Goal: Transaction & Acquisition: Book appointment/travel/reservation

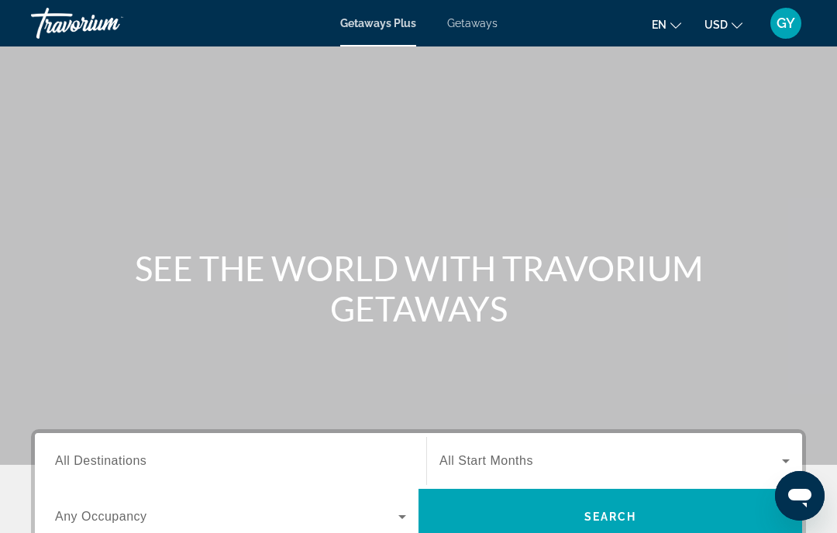
click at [125, 465] on span "All Destinations" at bounding box center [100, 460] width 91 height 13
click at [125, 465] on input "Destination All Destinations" at bounding box center [230, 462] width 351 height 19
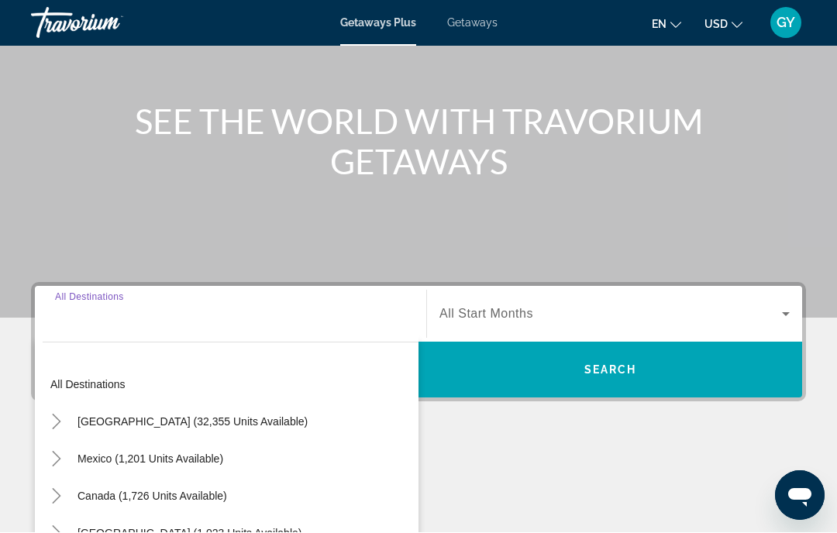
scroll to position [360, 0]
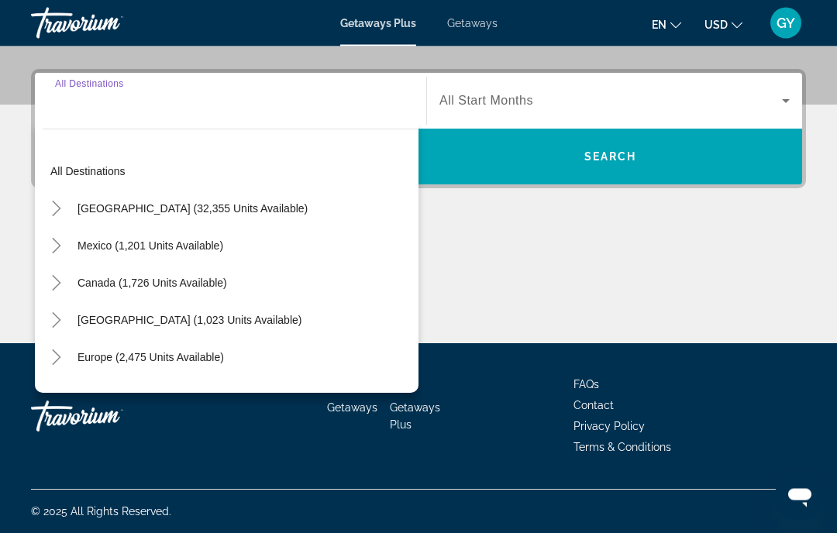
click at [60, 210] on icon "Toggle United States (32,355 units available)" at bounding box center [57, 210] width 16 height 16
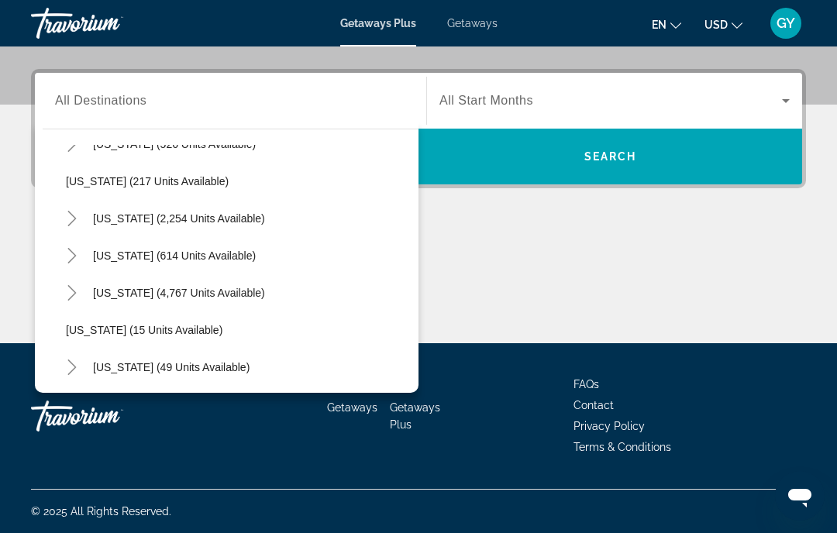
scroll to position [108, 0]
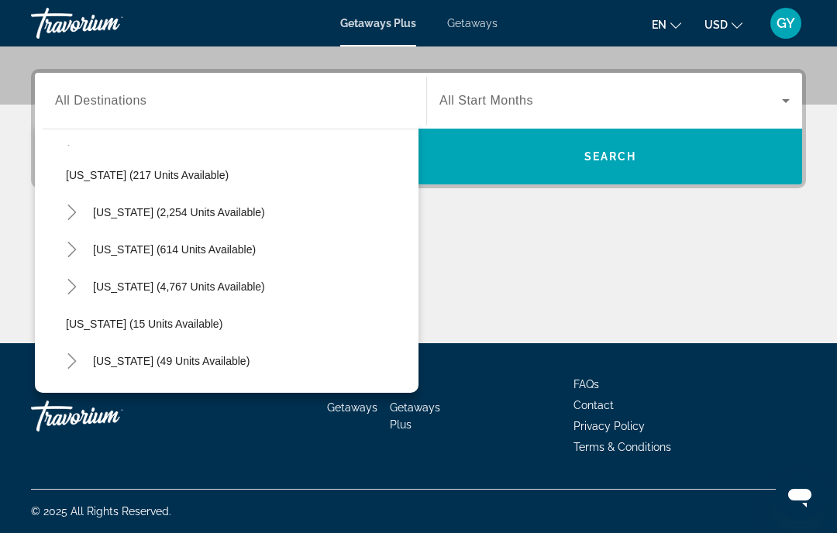
click at [76, 289] on icon "Toggle Florida (4,767 units available)" at bounding box center [72, 287] width 16 height 16
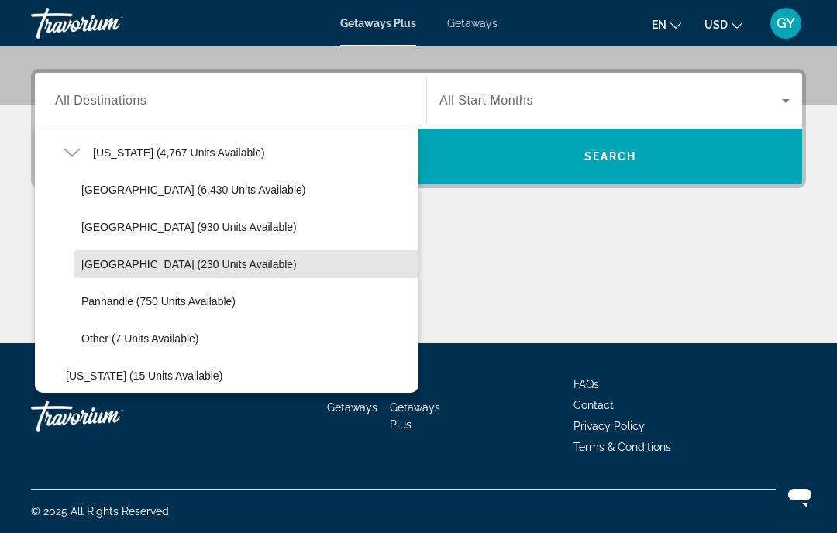
scroll to position [244, 0]
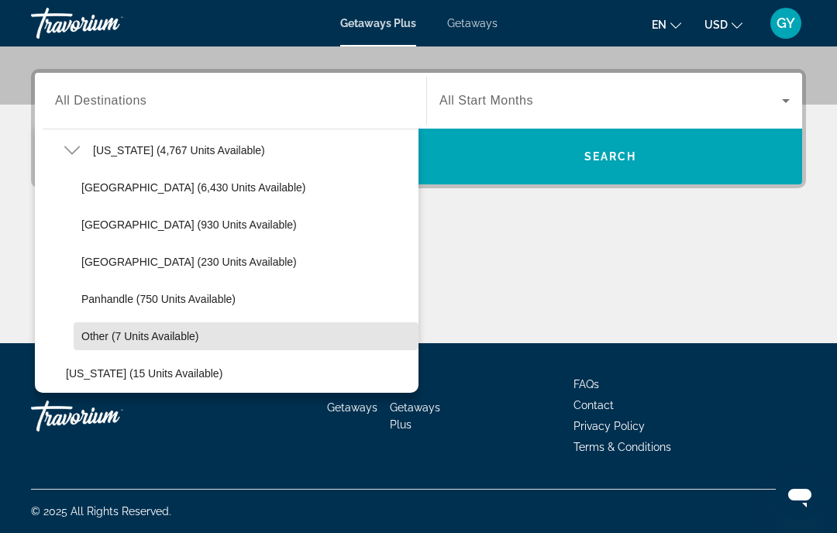
click at [131, 335] on span "Other (7 units available)" at bounding box center [139, 336] width 117 height 12
type input "**********"
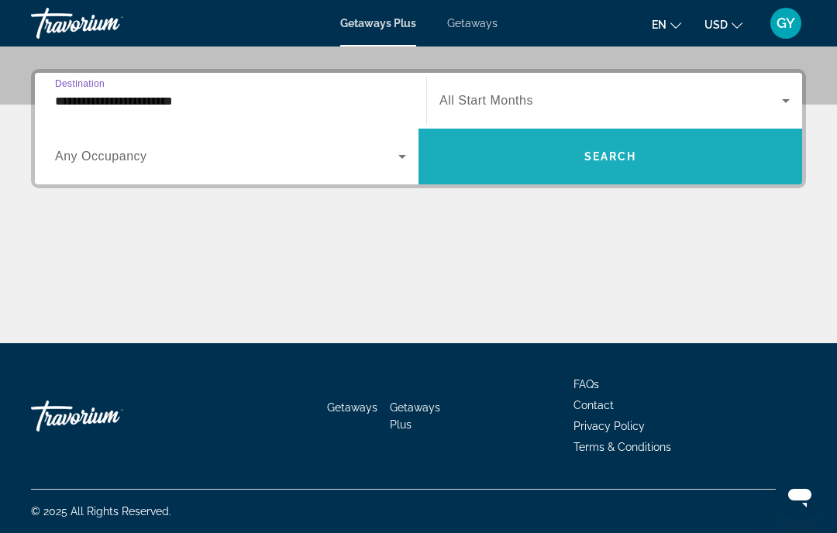
click at [603, 167] on span "Search widget" at bounding box center [611, 156] width 384 height 37
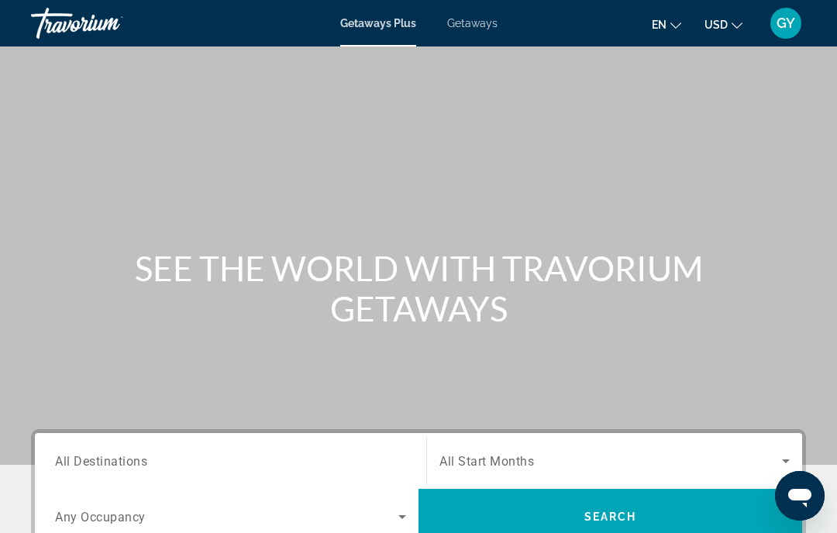
click at [134, 454] on span "All Destinations" at bounding box center [101, 461] width 92 height 15
click at [134, 454] on input "Destination All Destinations" at bounding box center [230, 462] width 351 height 19
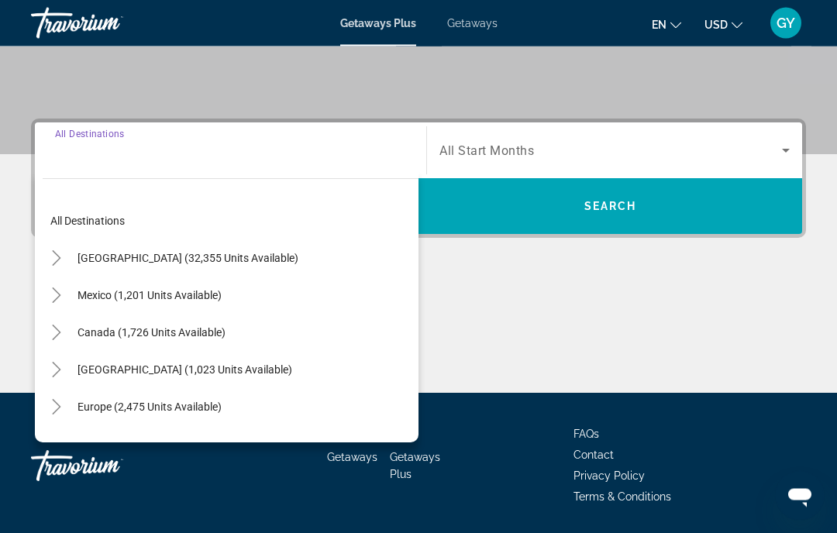
scroll to position [360, 0]
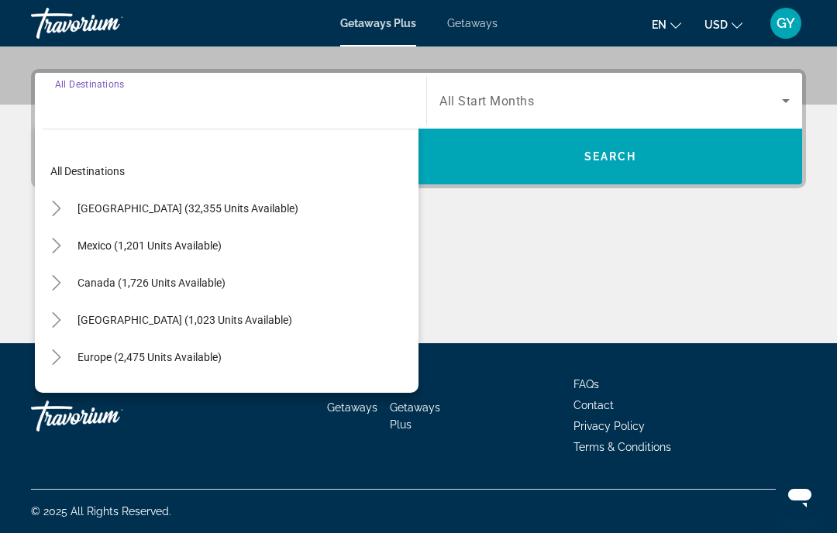
click at [58, 207] on icon "Toggle United States (32,355 units available)" at bounding box center [56, 209] width 9 height 16
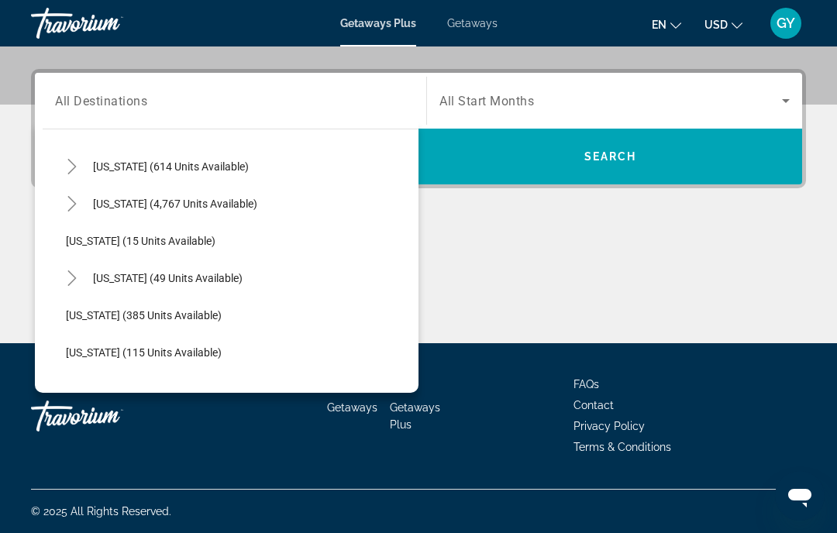
scroll to position [191, 0]
click at [72, 206] on icon "Toggle Florida (4,767 units available)" at bounding box center [72, 204] width 16 height 16
click at [112, 356] on span "Panhandle (750 units available)" at bounding box center [158, 353] width 154 height 12
type input "**********"
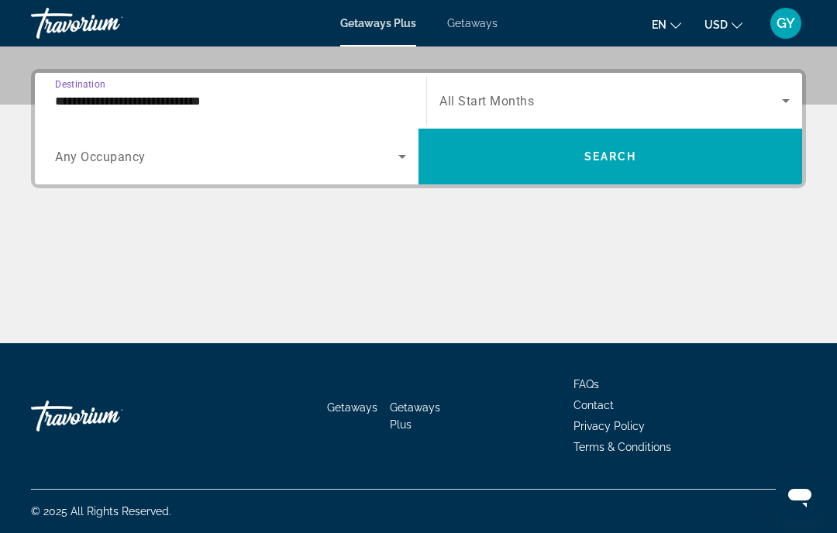
click at [603, 161] on span "Search" at bounding box center [611, 156] width 53 height 12
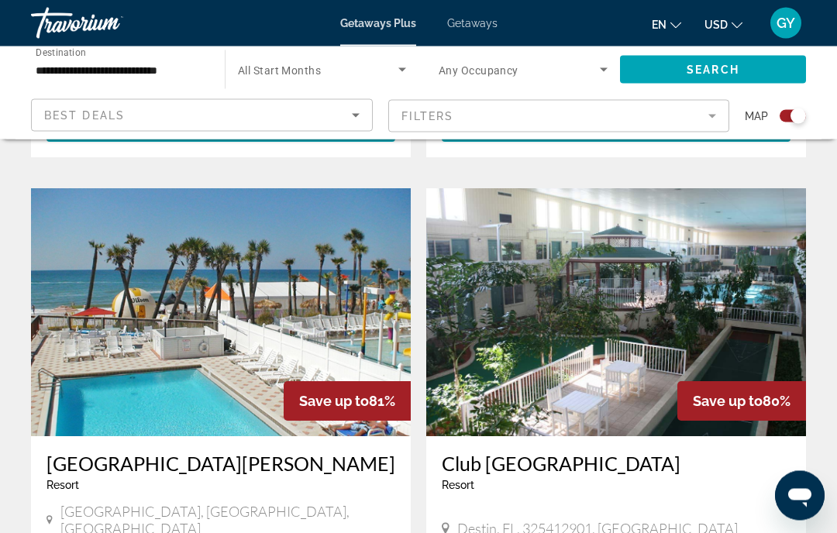
scroll to position [1599, 0]
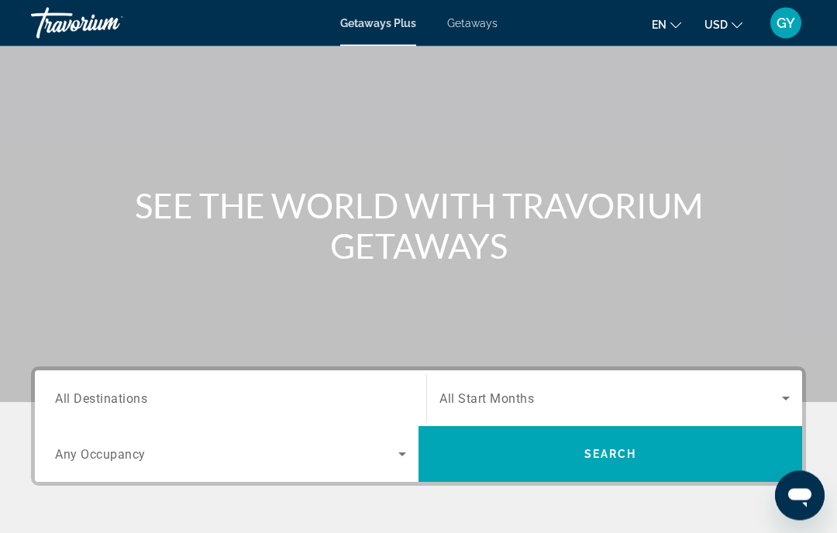
scroll to position [63, 0]
click at [129, 395] on span "All Destinations" at bounding box center [101, 398] width 92 height 15
click at [129, 395] on input "Destination All Destinations" at bounding box center [230, 399] width 351 height 19
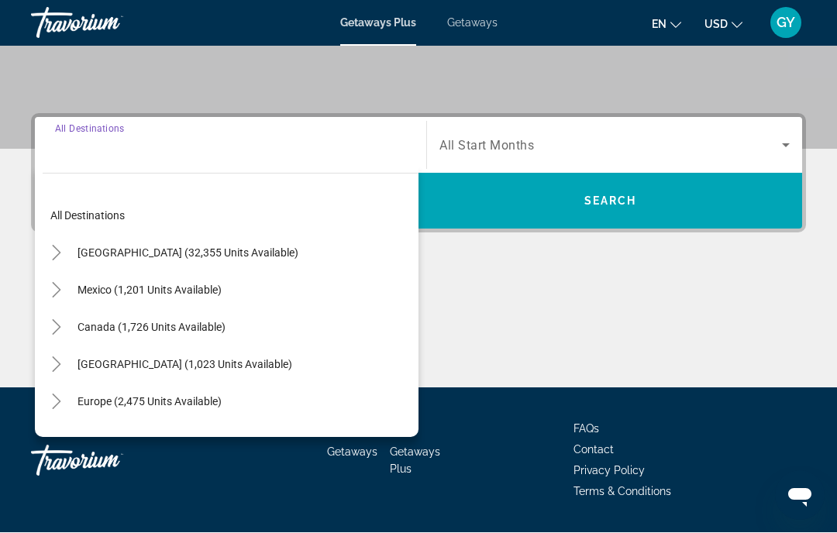
scroll to position [360, 0]
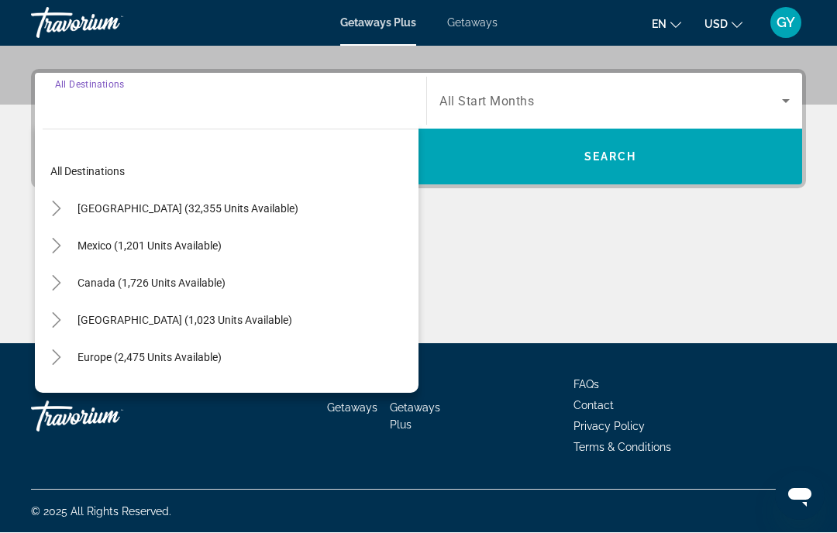
click at [61, 205] on icon "Toggle United States (32,355 units available)" at bounding box center [57, 210] width 16 height 16
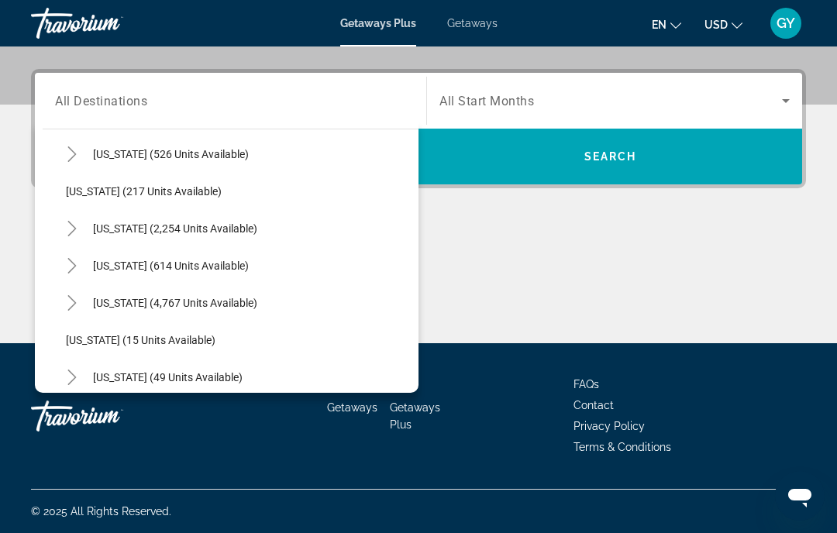
scroll to position [92, 0]
click at [76, 306] on icon "Toggle Florida (4,767 units available)" at bounding box center [72, 303] width 16 height 16
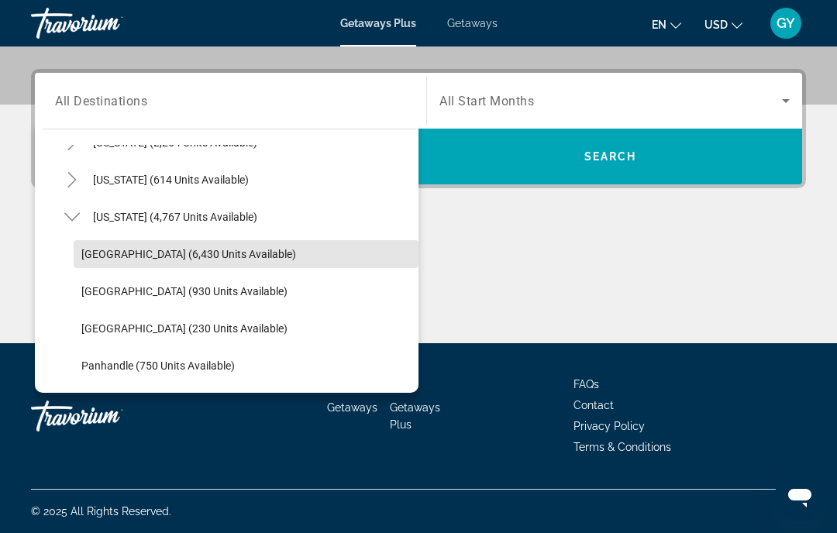
scroll to position [178, 0]
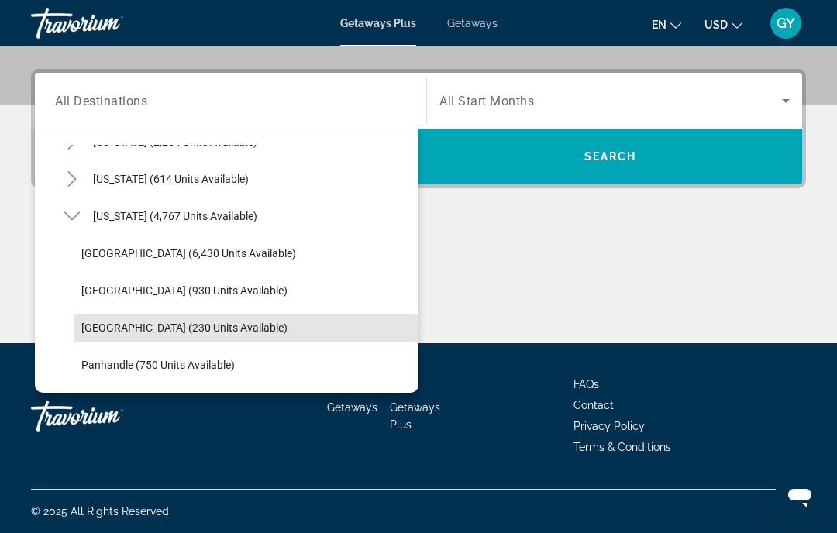
click at [124, 327] on span "[GEOGRAPHIC_DATA] (230 units available)" at bounding box center [184, 328] width 206 height 12
type input "**********"
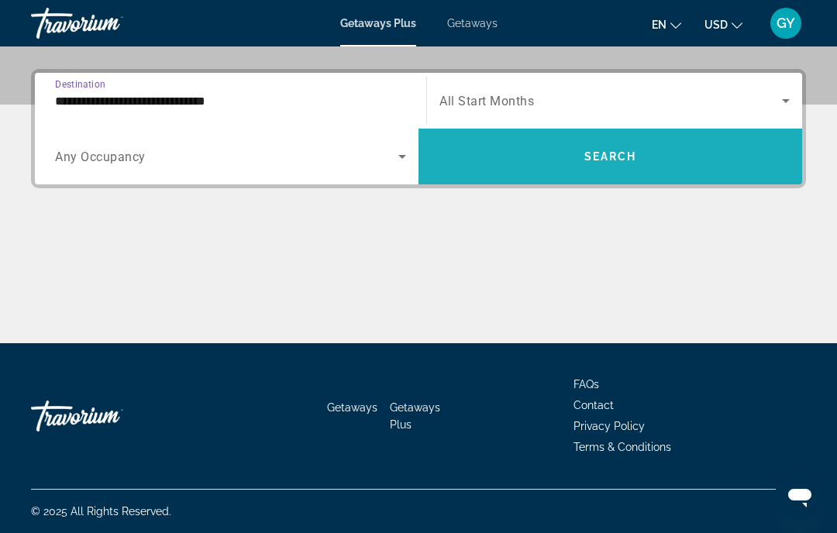
click at [637, 161] on span "Search widget" at bounding box center [611, 156] width 384 height 37
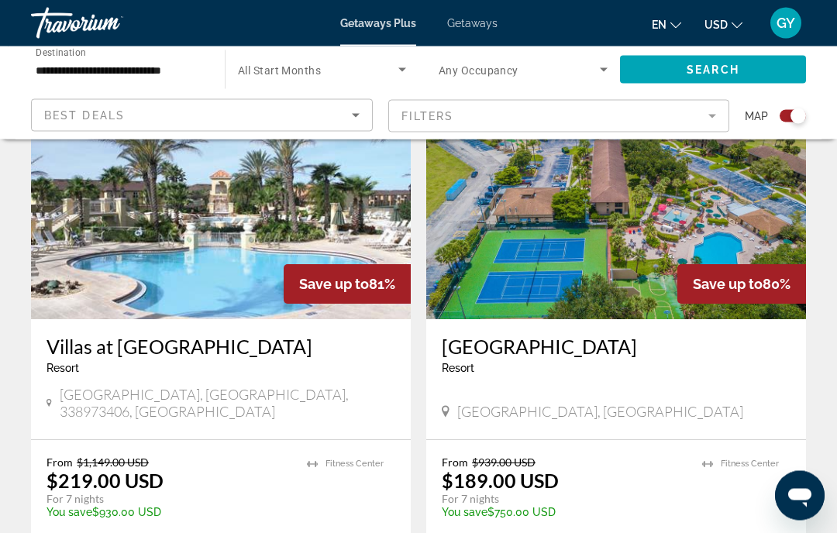
scroll to position [1739, 0]
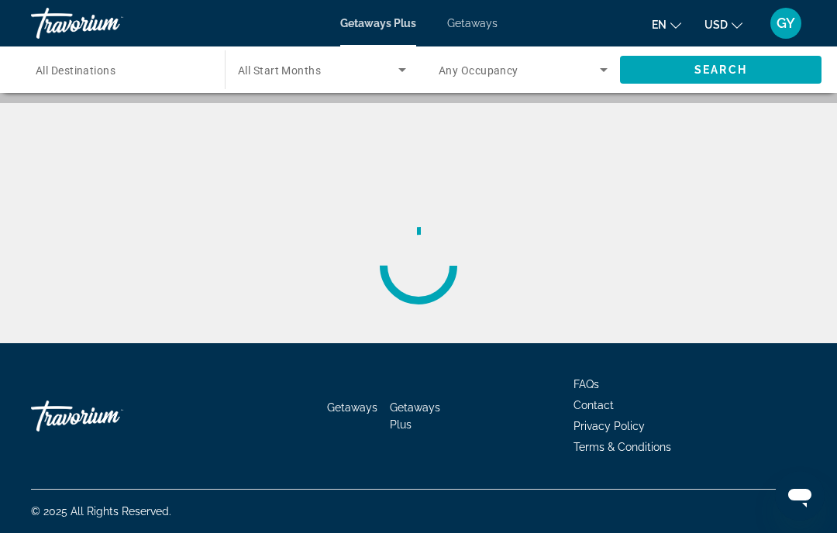
scroll to position [360, 0]
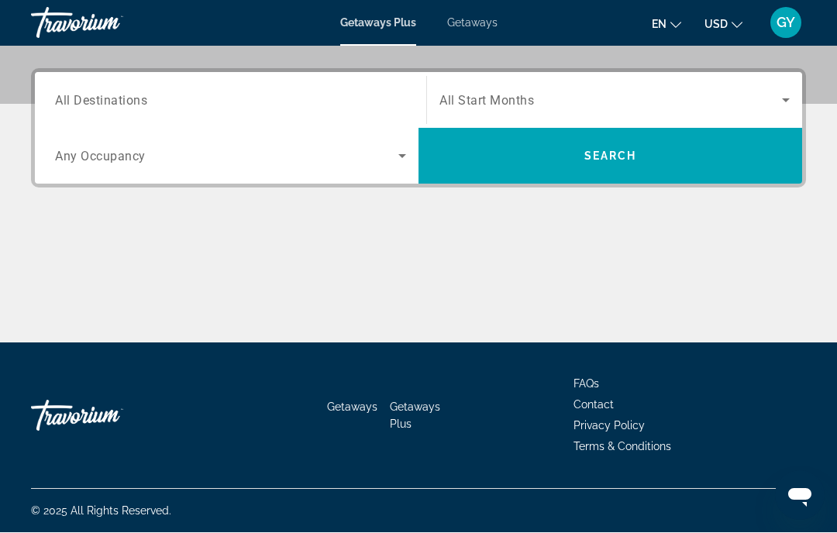
click at [126, 102] on span "All Destinations" at bounding box center [101, 100] width 92 height 15
click at [126, 102] on input "Destination All Destinations" at bounding box center [230, 101] width 351 height 19
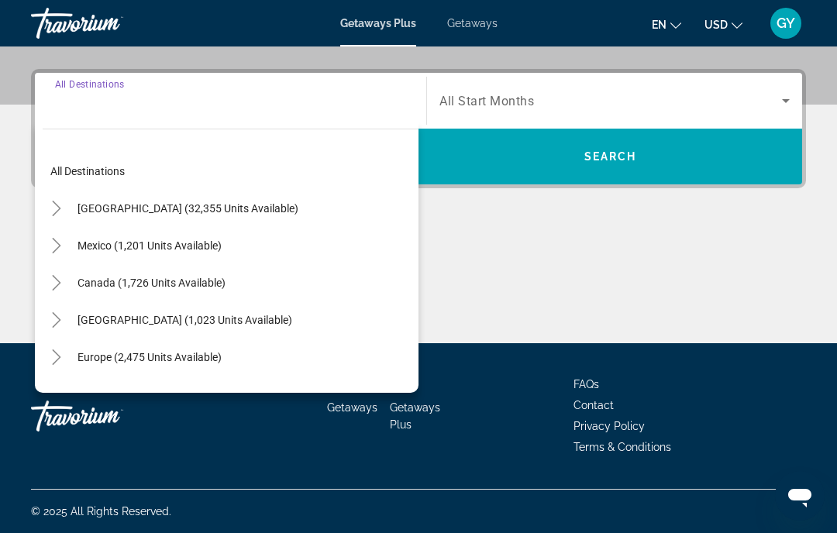
click at [57, 208] on icon "Toggle United States (32,355 units available)" at bounding box center [57, 209] width 16 height 16
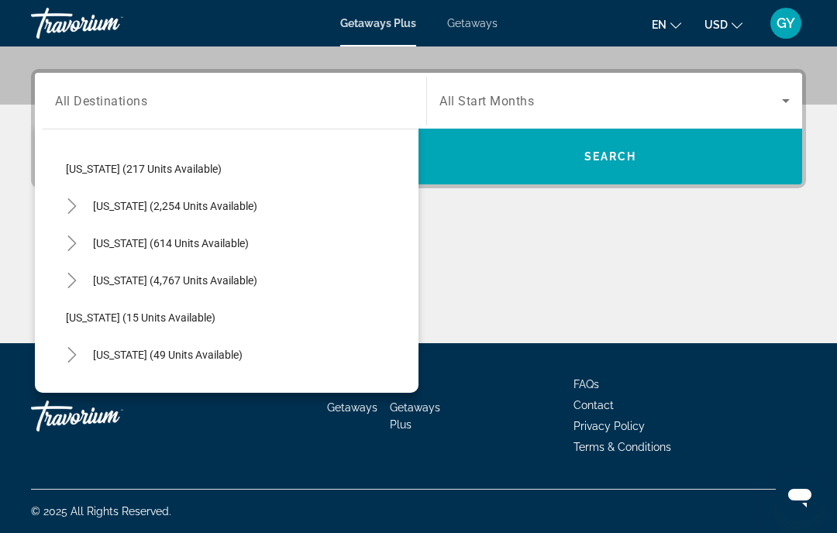
scroll to position [119, 0]
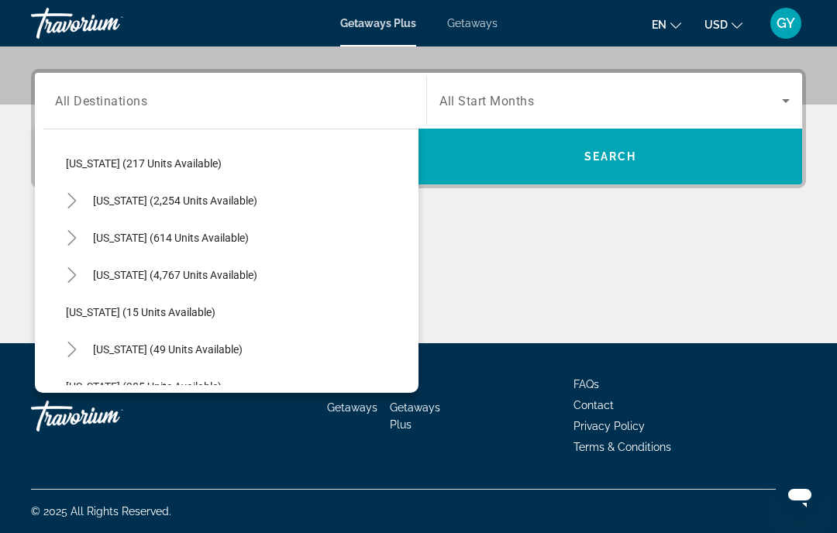
click at [71, 279] on icon "Toggle Florida (4,767 units available)" at bounding box center [71, 275] width 9 height 16
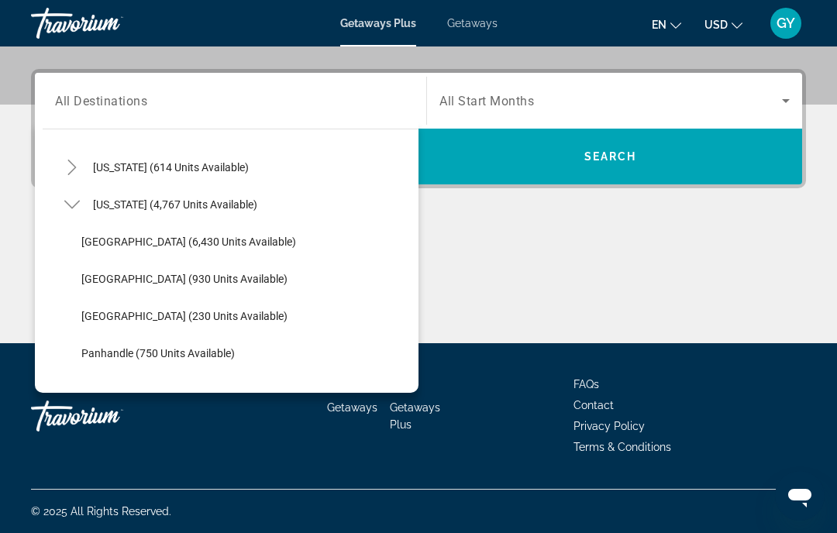
scroll to position [196, 0]
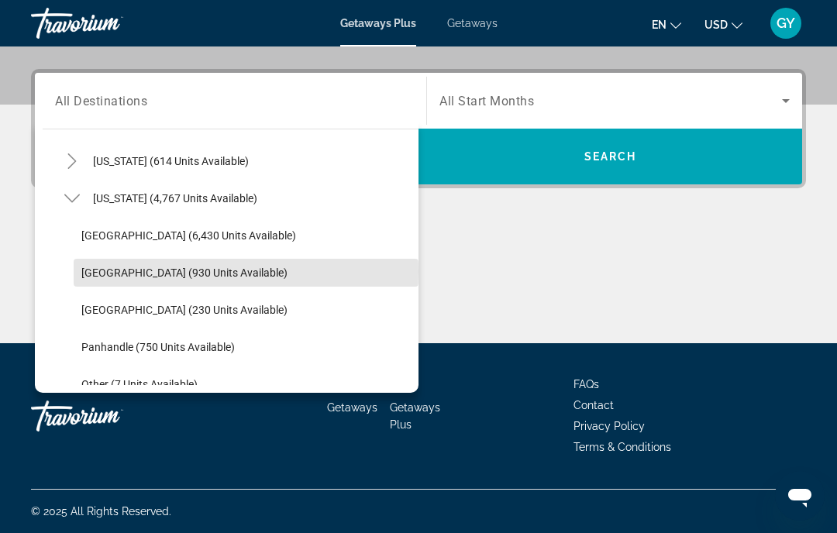
click at [122, 273] on span "[GEOGRAPHIC_DATA] (930 units available)" at bounding box center [184, 273] width 206 height 12
type input "**********"
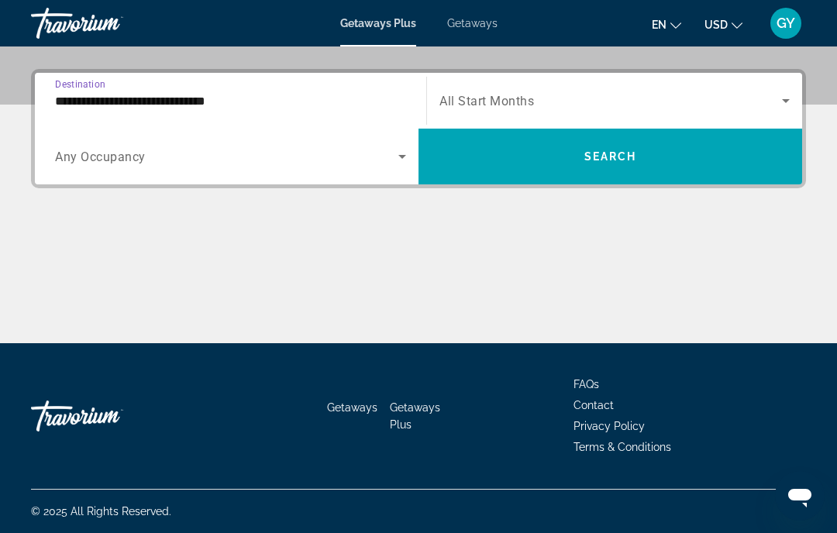
click at [608, 147] on span "Search widget" at bounding box center [611, 156] width 384 height 37
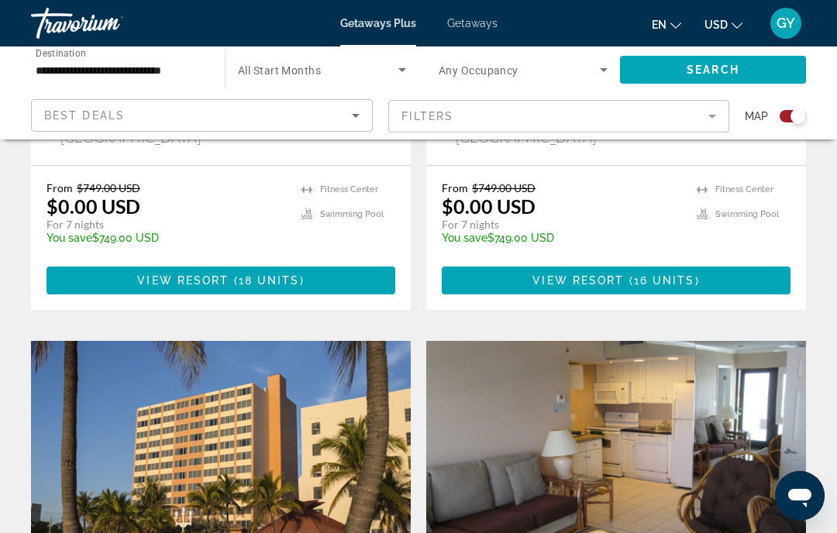
scroll to position [2579, 0]
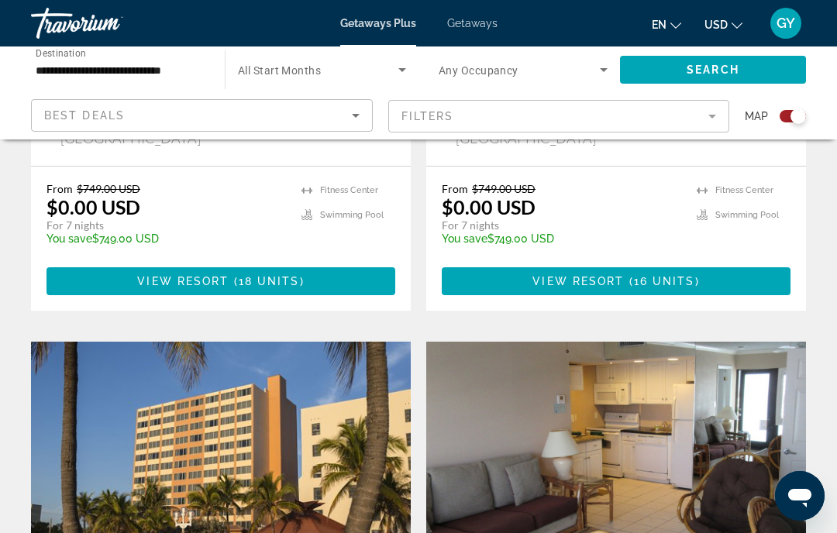
click at [248, 412] on img "Main content" at bounding box center [221, 466] width 380 height 248
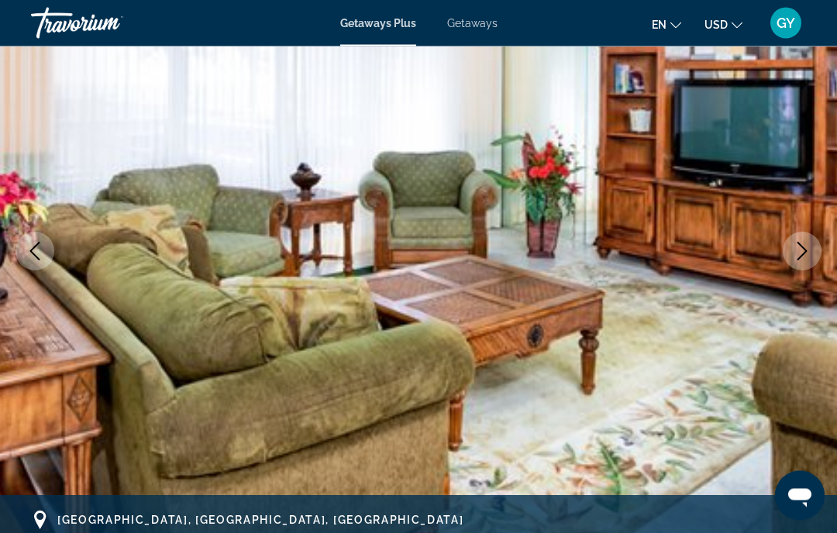
scroll to position [164, 0]
click at [800, 251] on icon "Next image" at bounding box center [802, 251] width 19 height 19
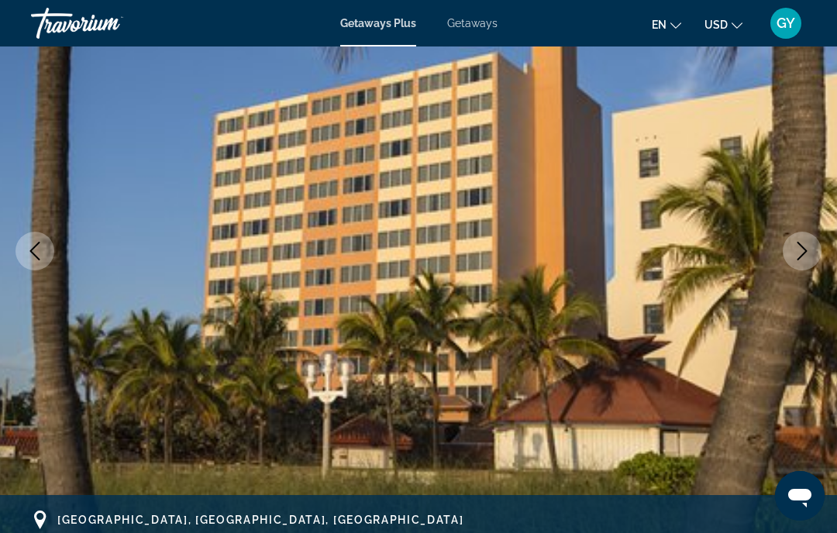
click at [785, 252] on button "Next image" at bounding box center [802, 251] width 39 height 39
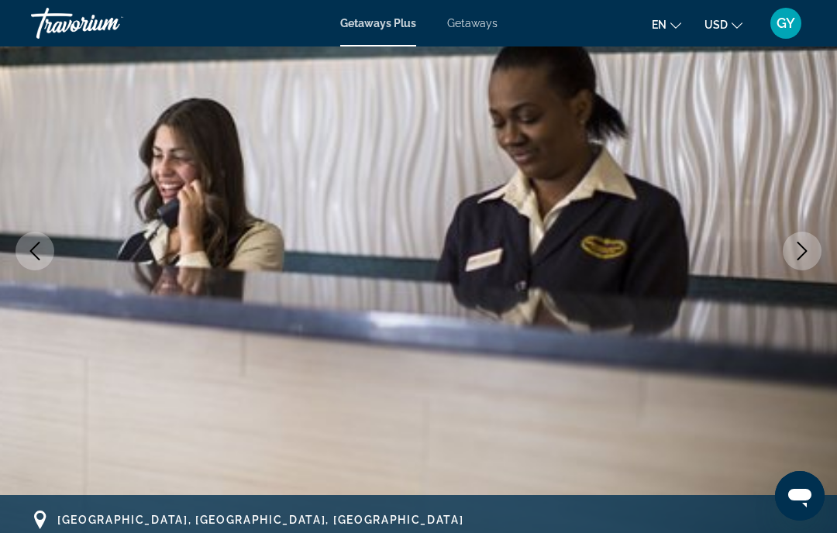
click at [793, 251] on icon "Next image" at bounding box center [802, 251] width 19 height 19
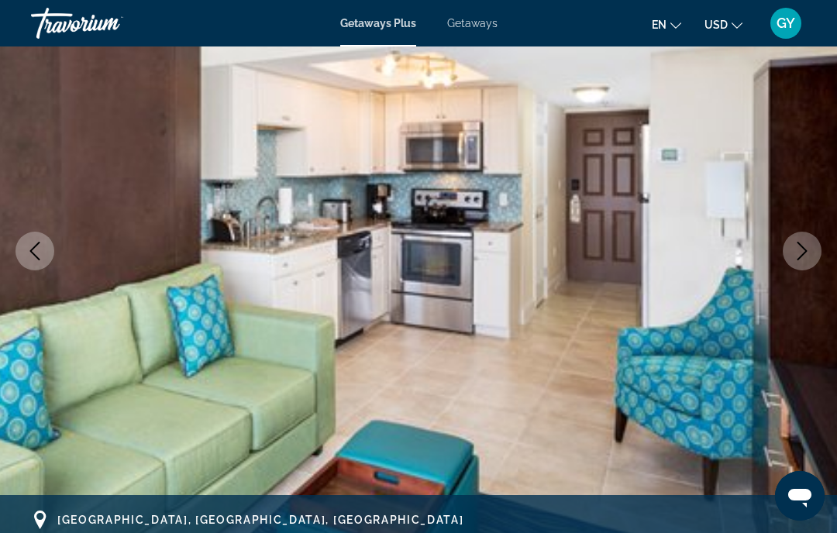
click at [791, 247] on button "Next image" at bounding box center [802, 251] width 39 height 39
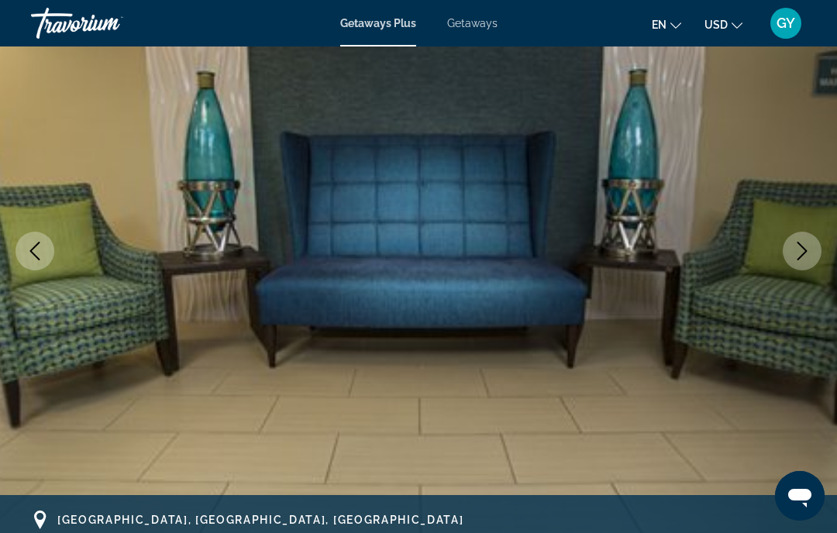
click at [789, 243] on button "Next image" at bounding box center [802, 251] width 39 height 39
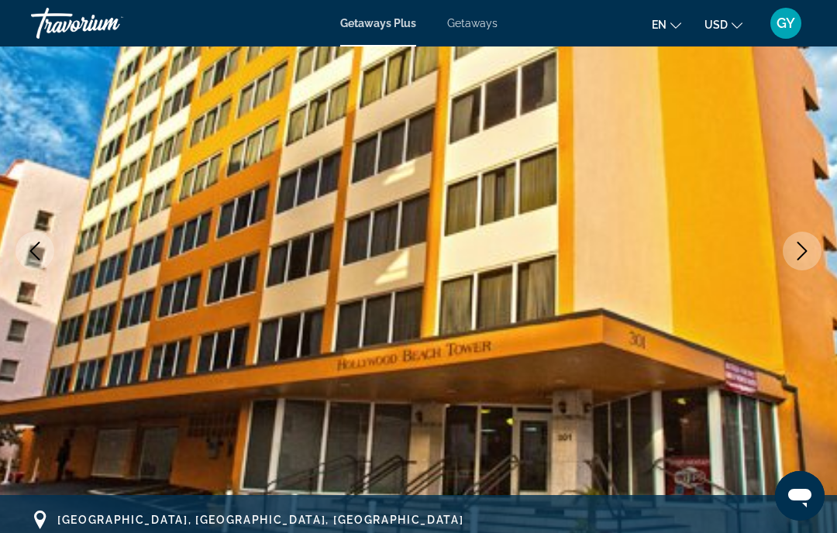
click at [795, 243] on icon "Next image" at bounding box center [802, 251] width 19 height 19
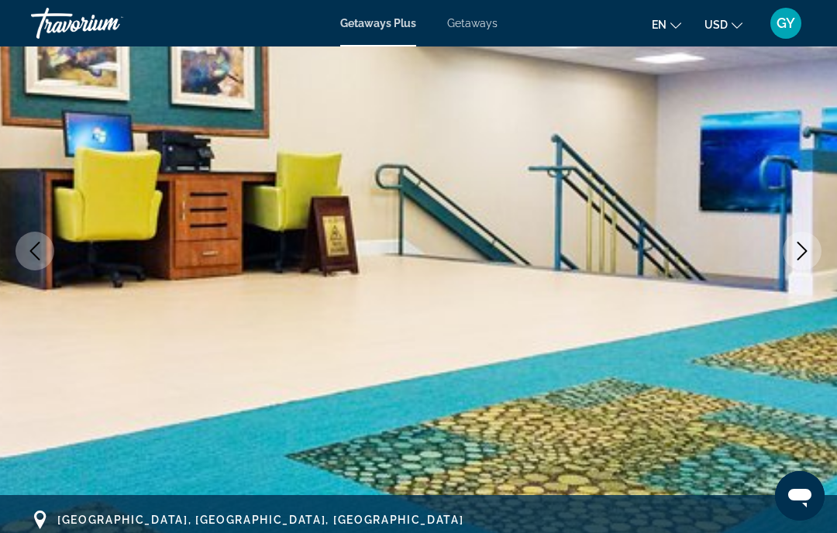
click at [795, 257] on icon "Next image" at bounding box center [802, 251] width 19 height 19
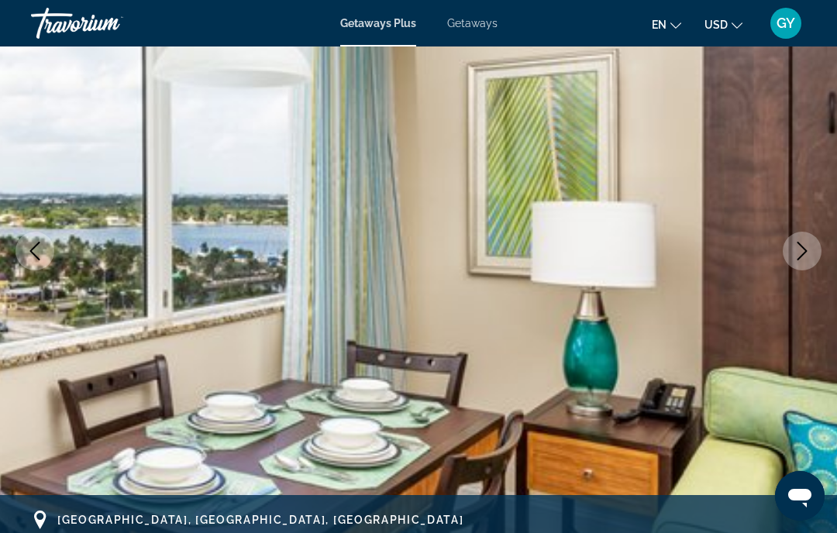
click at [788, 248] on button "Next image" at bounding box center [802, 251] width 39 height 39
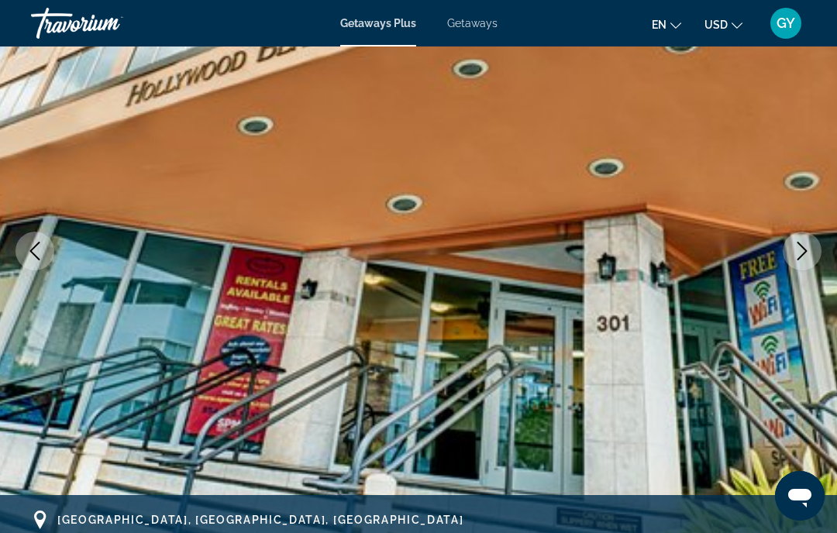
click at [795, 252] on icon "Next image" at bounding box center [802, 251] width 19 height 19
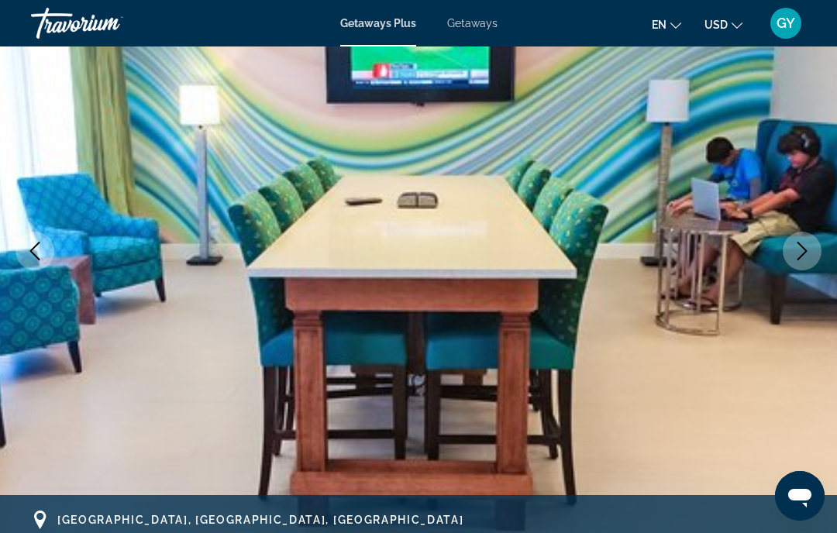
click at [801, 248] on icon "Next image" at bounding box center [802, 251] width 19 height 19
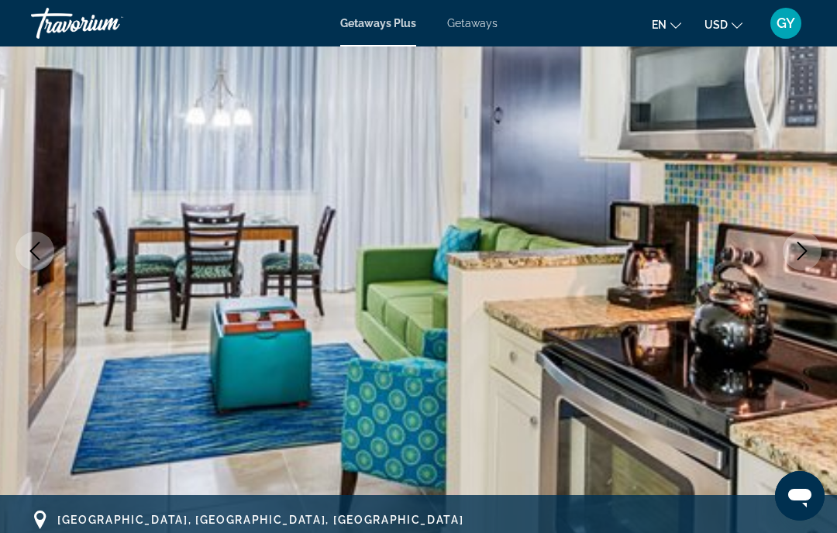
click at [799, 249] on icon "Next image" at bounding box center [802, 251] width 19 height 19
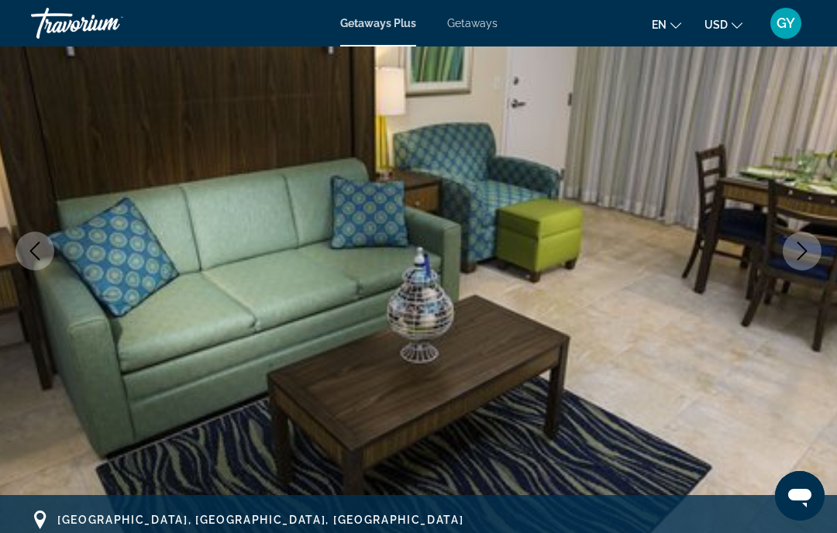
click at [795, 248] on icon "Next image" at bounding box center [802, 251] width 19 height 19
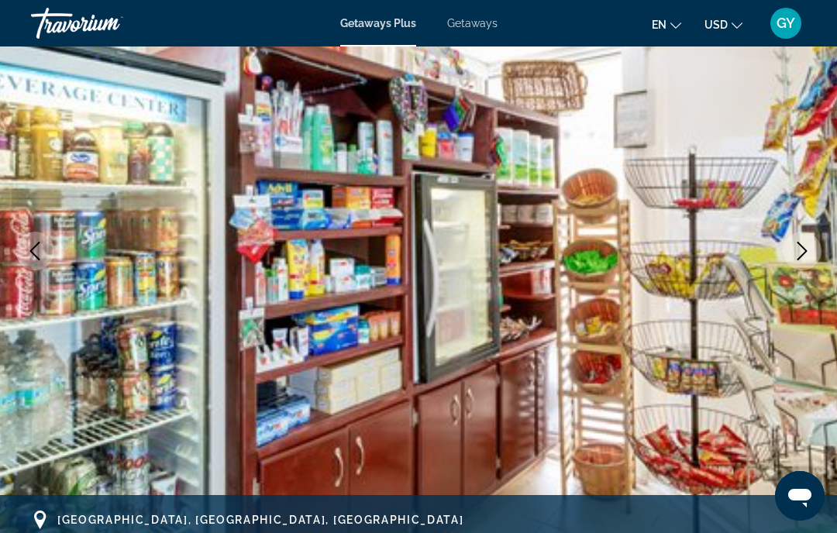
click at [795, 247] on icon "Next image" at bounding box center [802, 251] width 19 height 19
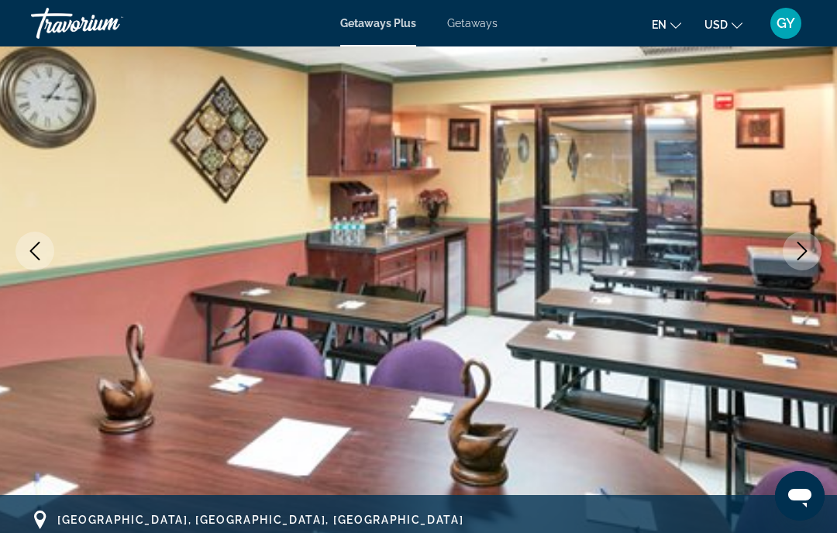
click at [799, 253] on icon "Next image" at bounding box center [802, 251] width 19 height 19
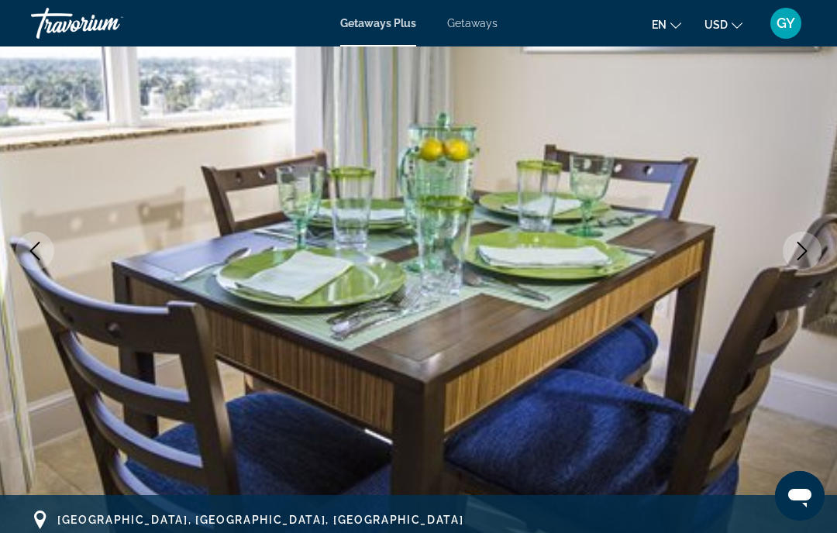
click at [796, 250] on icon "Next image" at bounding box center [802, 251] width 19 height 19
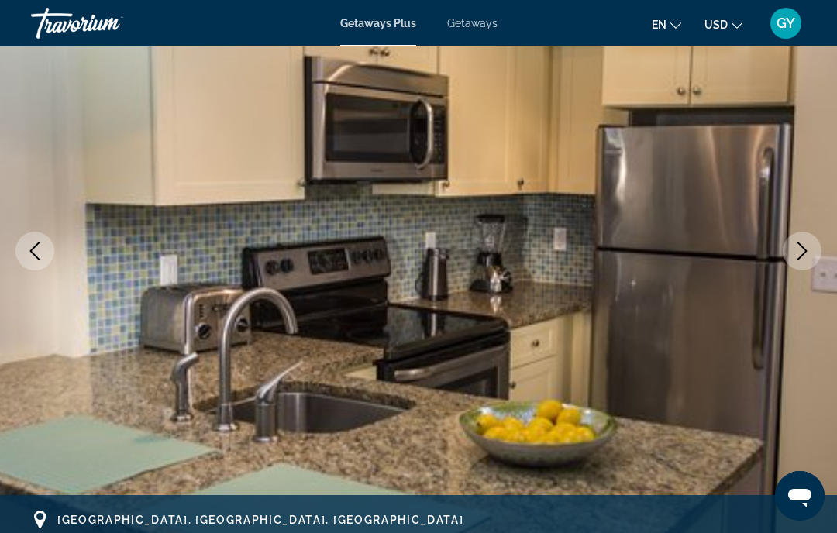
click at [796, 250] on icon "Next image" at bounding box center [802, 251] width 19 height 19
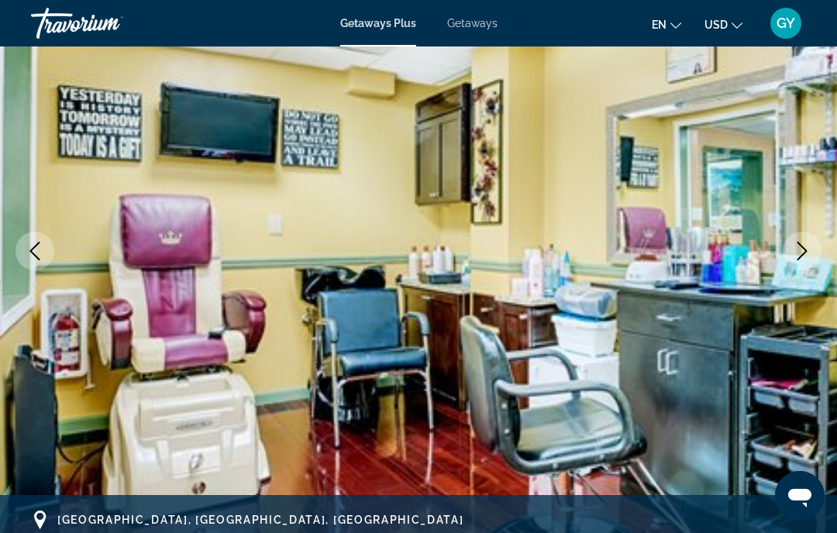
click at [794, 250] on icon "Next image" at bounding box center [802, 251] width 19 height 19
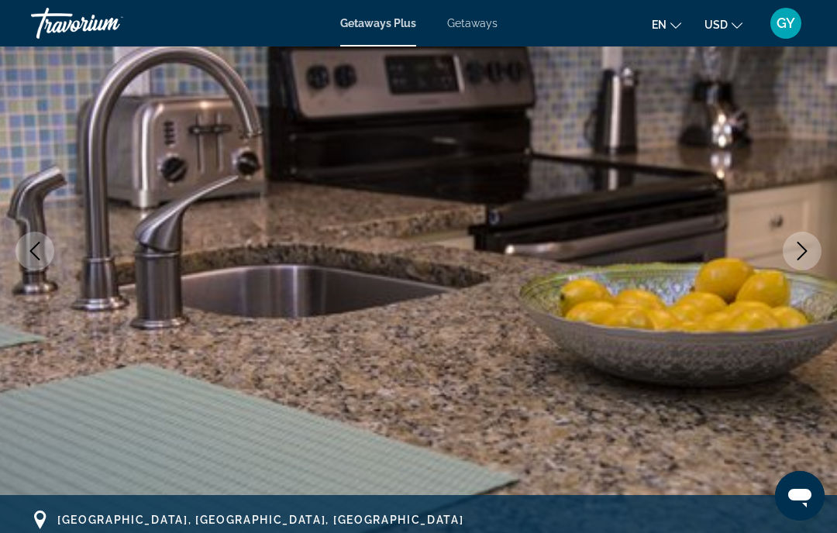
click at [797, 248] on icon "Next image" at bounding box center [802, 251] width 19 height 19
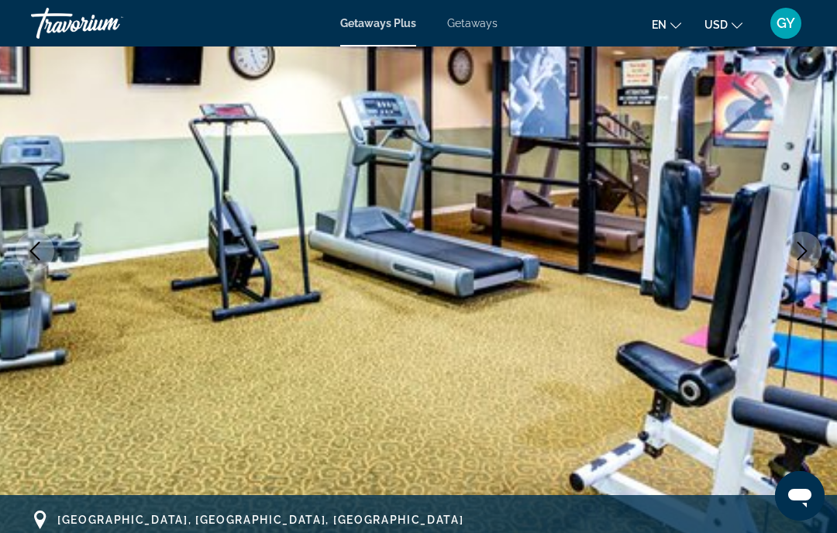
click at [799, 246] on icon "Next image" at bounding box center [802, 251] width 19 height 19
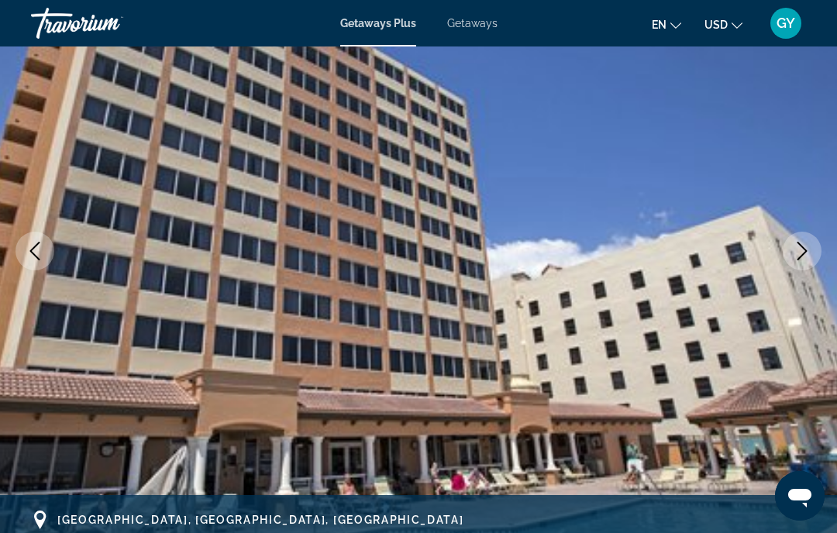
click at [790, 252] on button "Next image" at bounding box center [802, 251] width 39 height 39
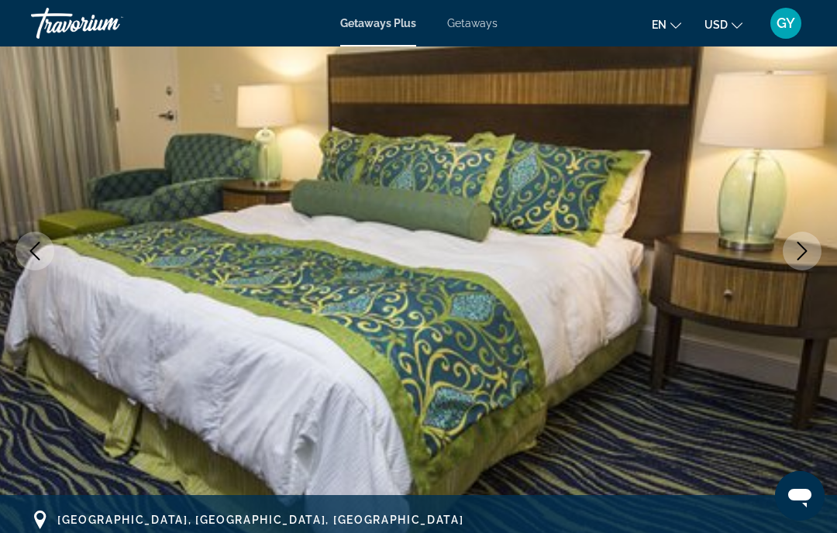
click at [792, 247] on button "Next image" at bounding box center [802, 251] width 39 height 39
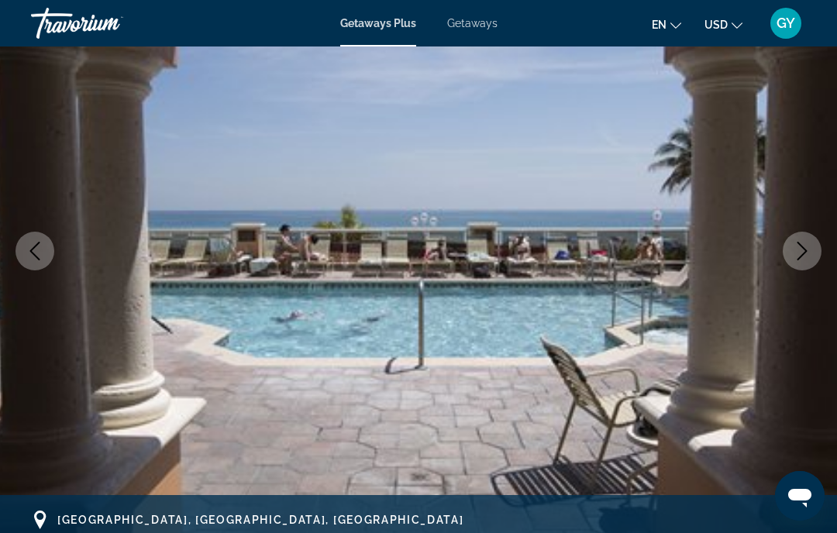
click at [793, 259] on icon "Next image" at bounding box center [802, 251] width 19 height 19
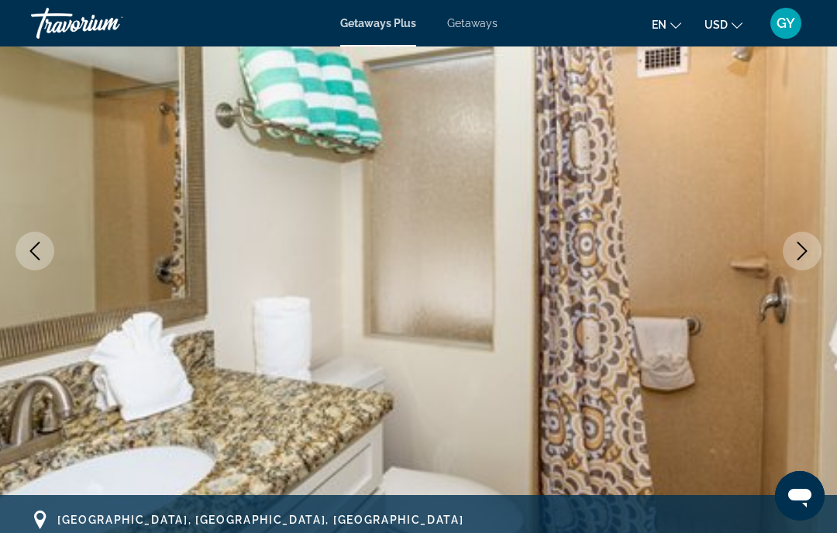
click at [792, 260] on button "Next image" at bounding box center [802, 251] width 39 height 39
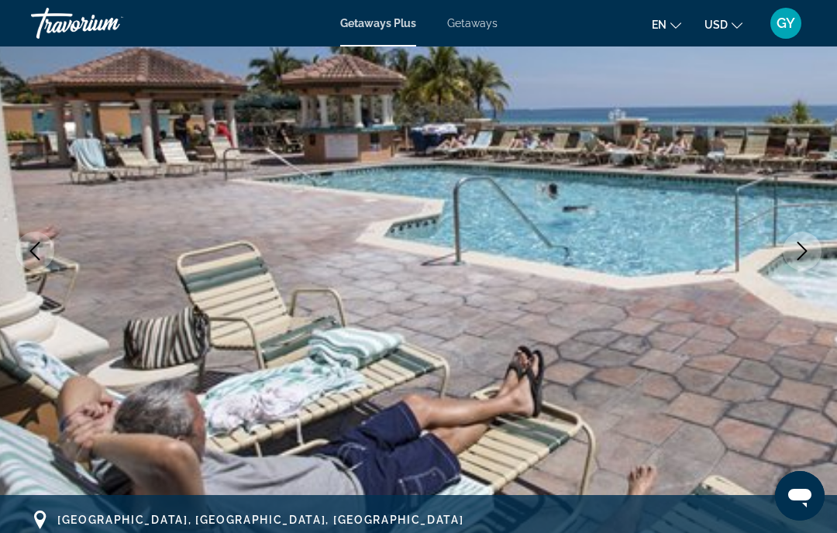
click at [785, 250] on button "Next image" at bounding box center [802, 251] width 39 height 39
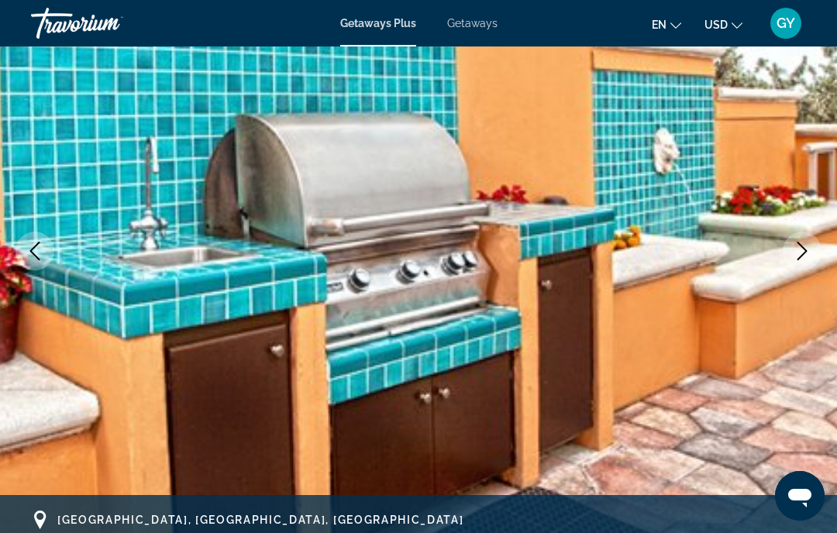
click at [790, 248] on button "Next image" at bounding box center [802, 251] width 39 height 39
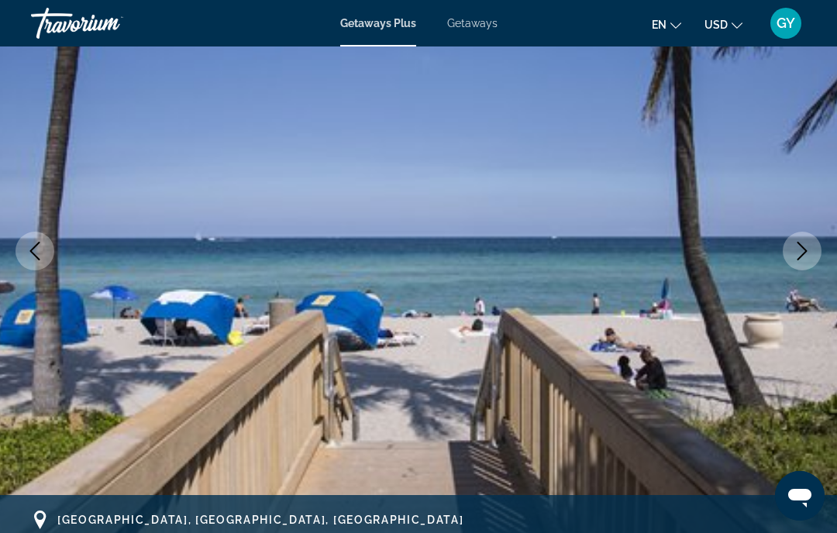
click at [792, 249] on button "Next image" at bounding box center [802, 251] width 39 height 39
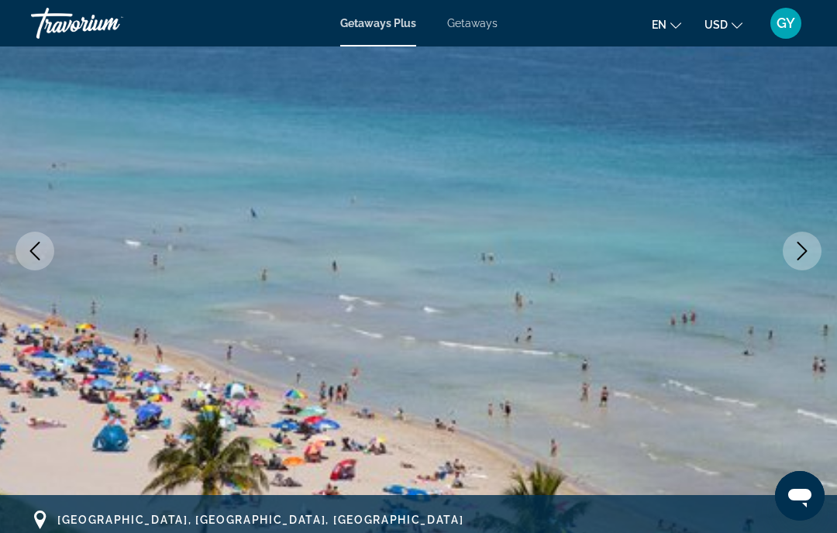
click at [790, 248] on button "Next image" at bounding box center [802, 251] width 39 height 39
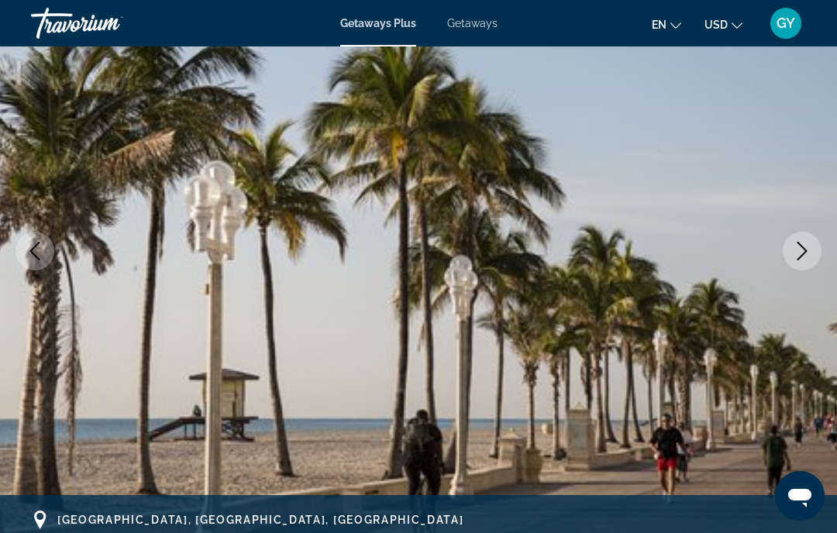
click at [801, 244] on icon "Next image" at bounding box center [802, 251] width 19 height 19
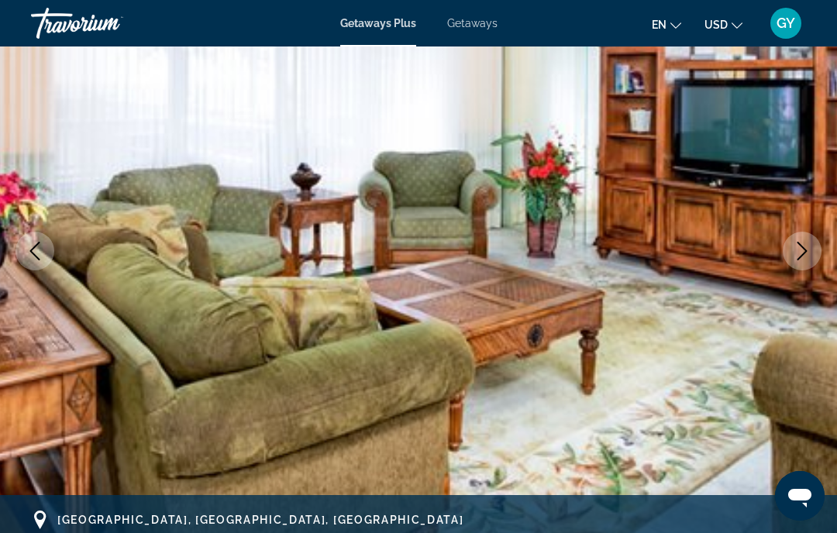
click at [788, 247] on button "Next image" at bounding box center [802, 251] width 39 height 39
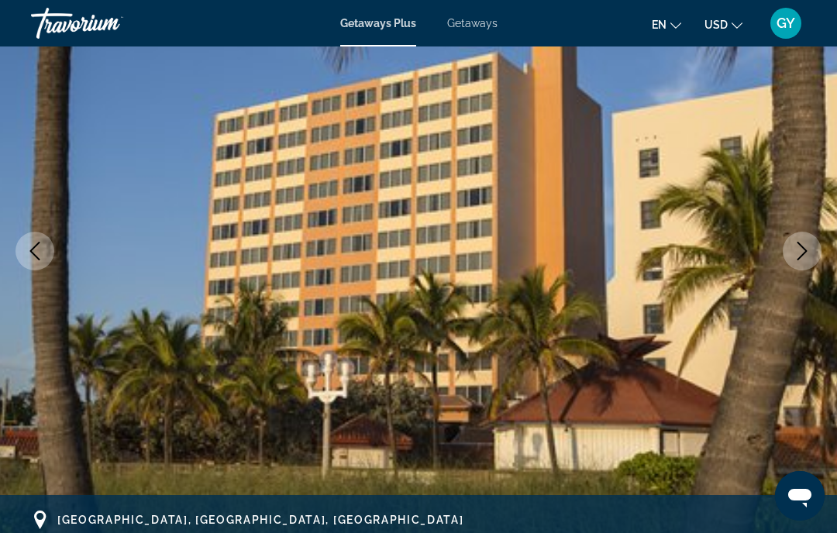
click at [785, 247] on button "Next image" at bounding box center [802, 251] width 39 height 39
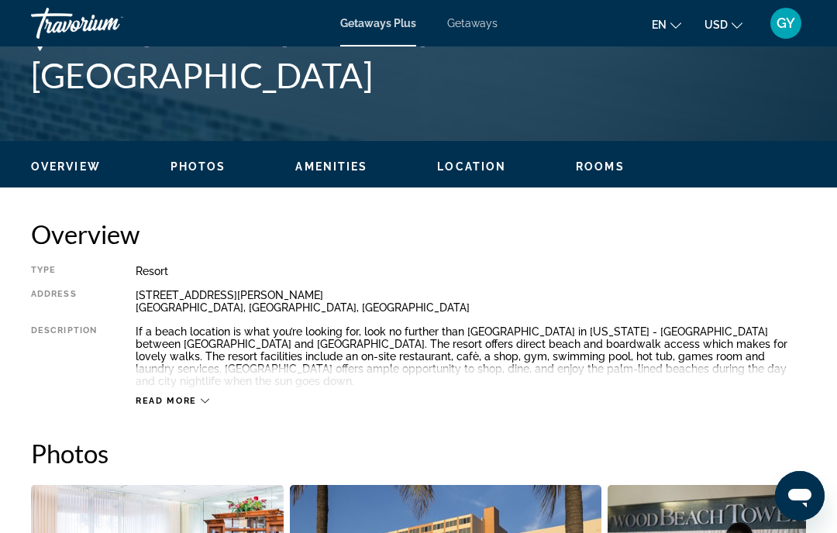
scroll to position [650, 0]
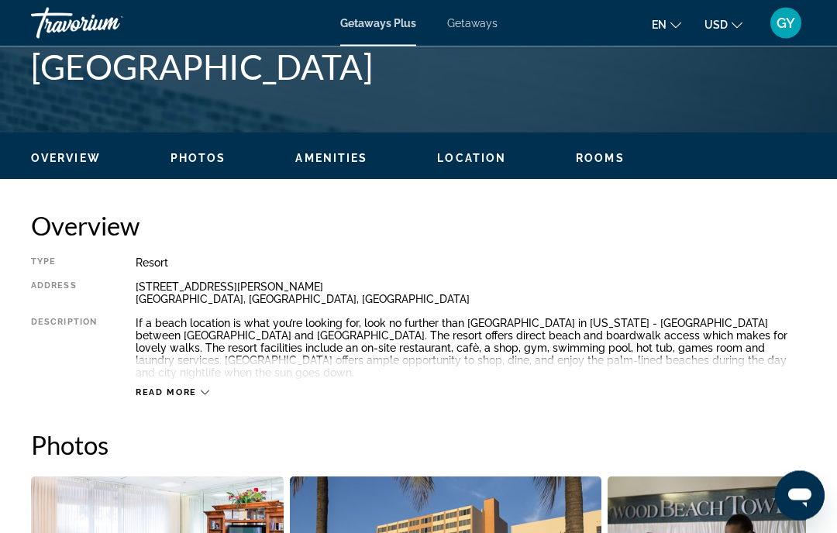
click at [164, 388] on span "Read more" at bounding box center [166, 393] width 61 height 10
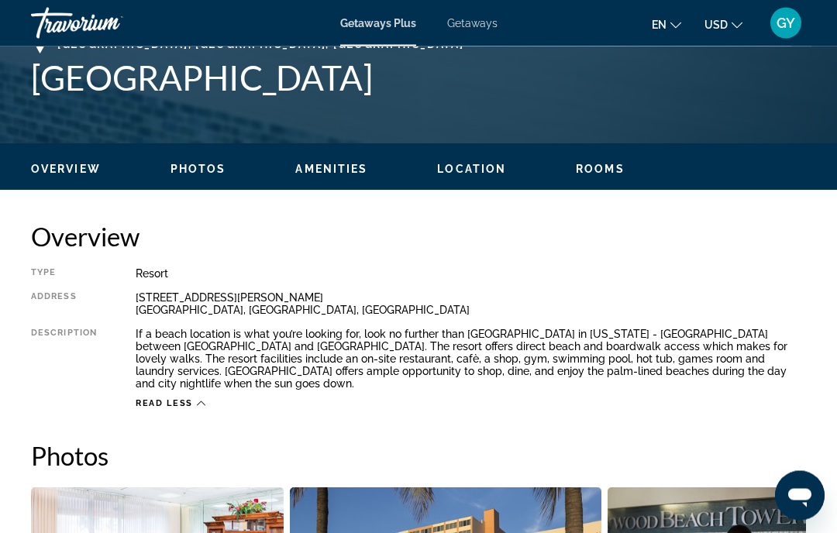
scroll to position [57, 0]
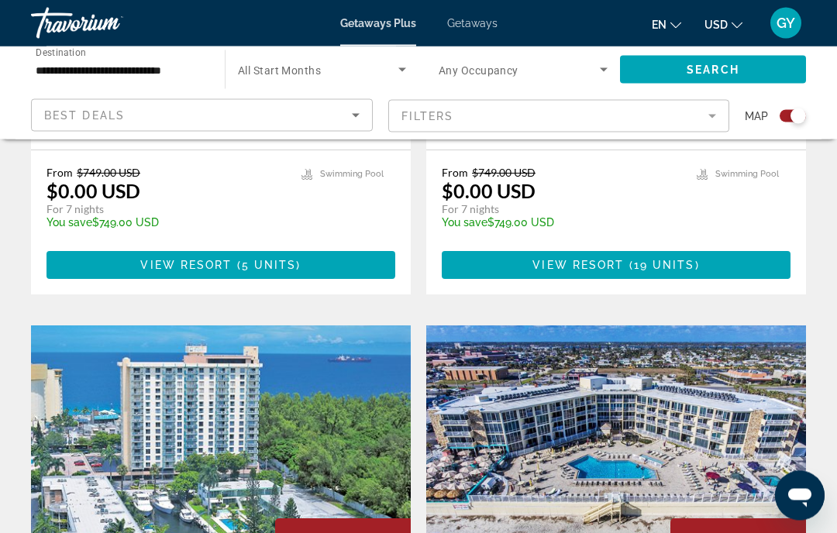
scroll to position [2053, 0]
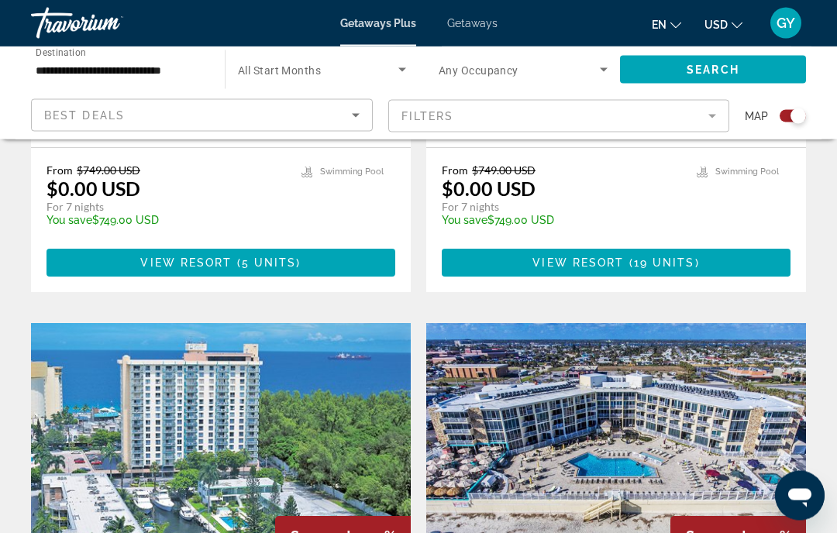
click at [231, 391] on img "Main content" at bounding box center [221, 448] width 380 height 248
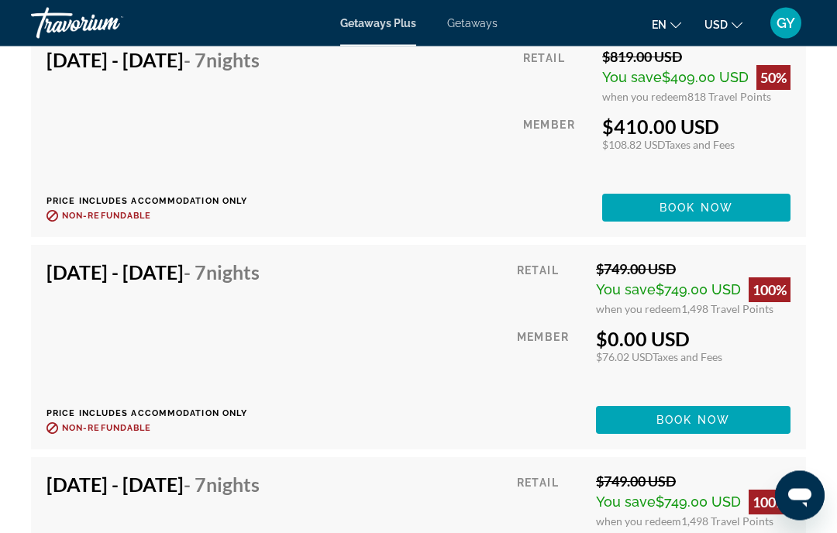
scroll to position [4143, 0]
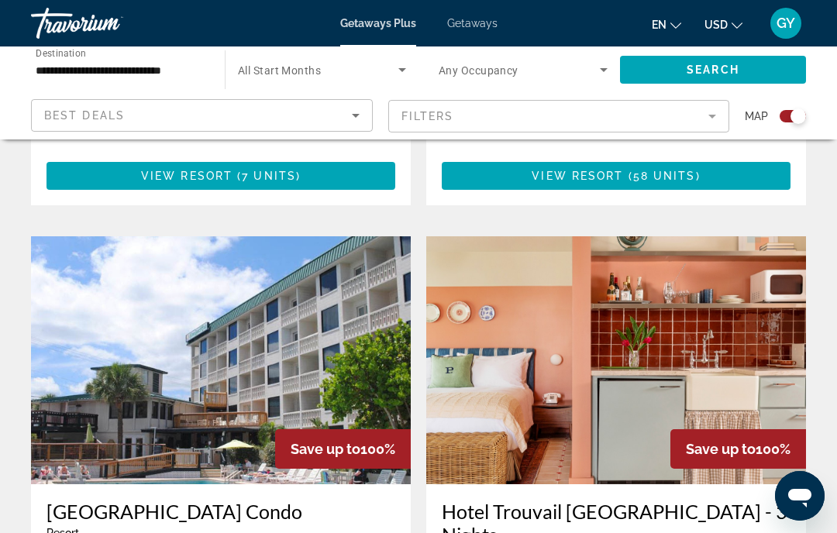
scroll to position [1027, 0]
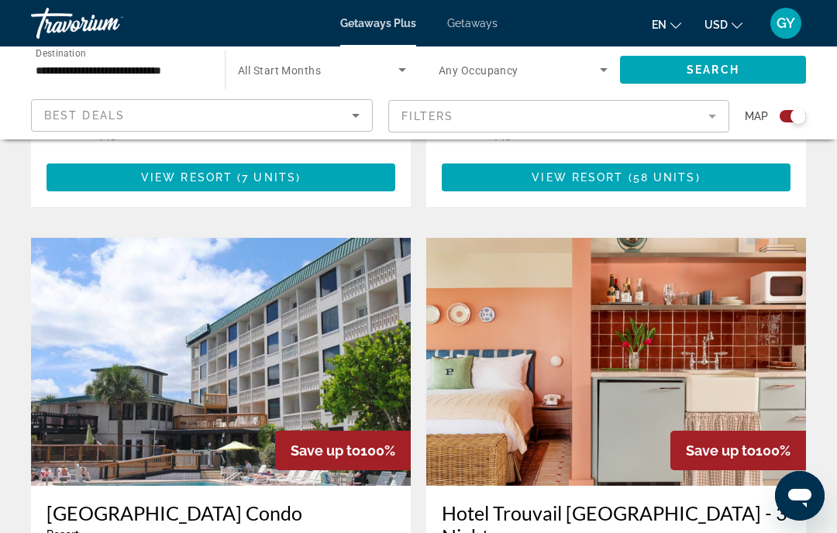
click at [241, 392] on img "Main content" at bounding box center [221, 362] width 380 height 248
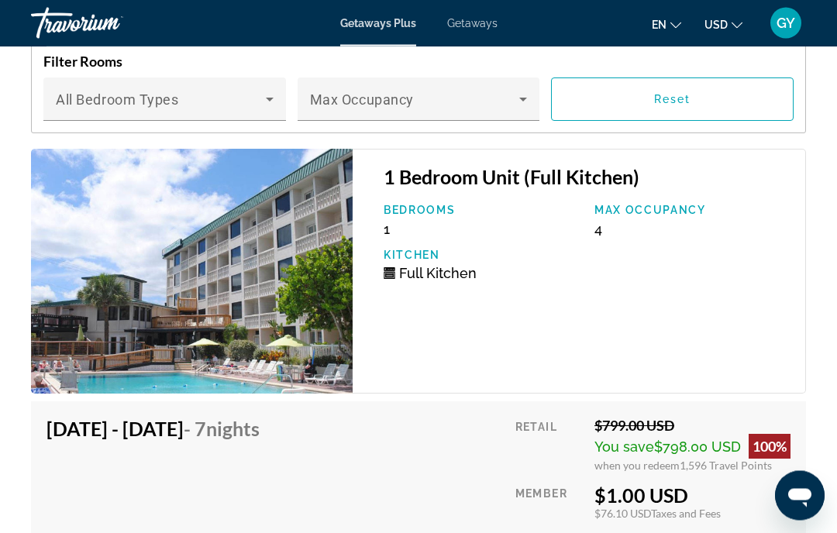
scroll to position [2996, 0]
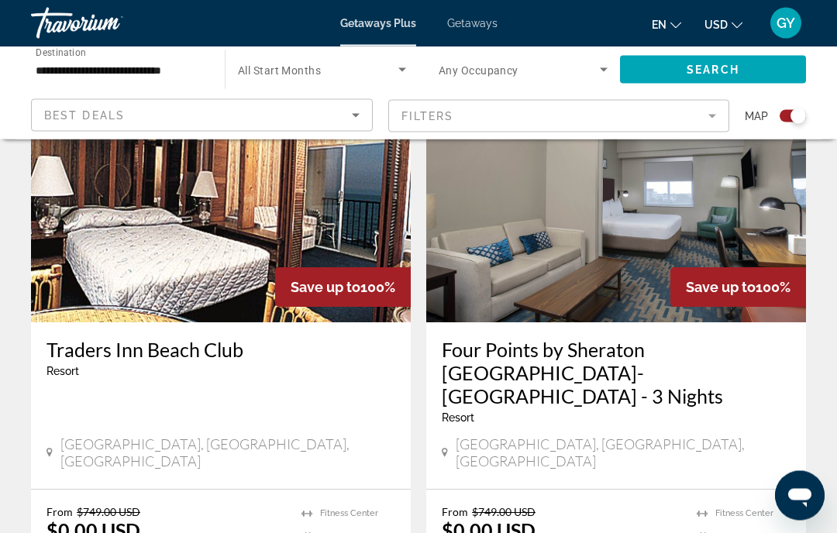
scroll to position [599, 0]
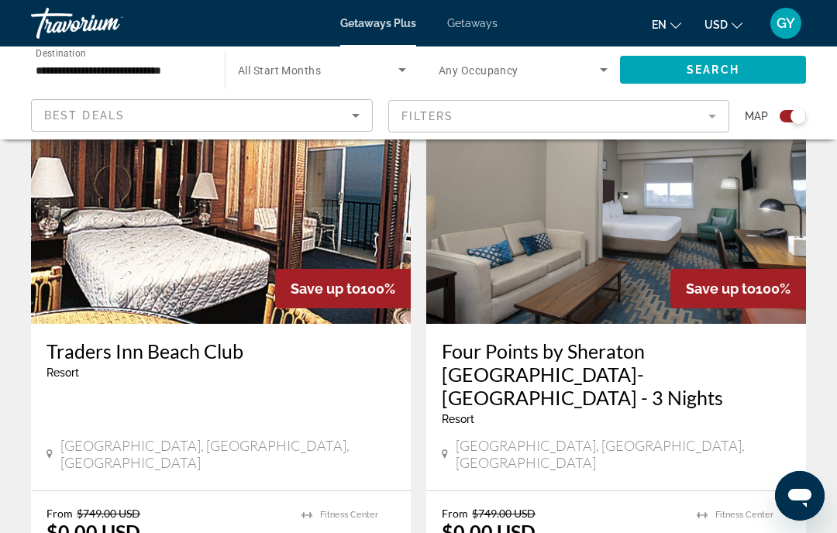
click at [231, 254] on img "Main content" at bounding box center [221, 200] width 380 height 248
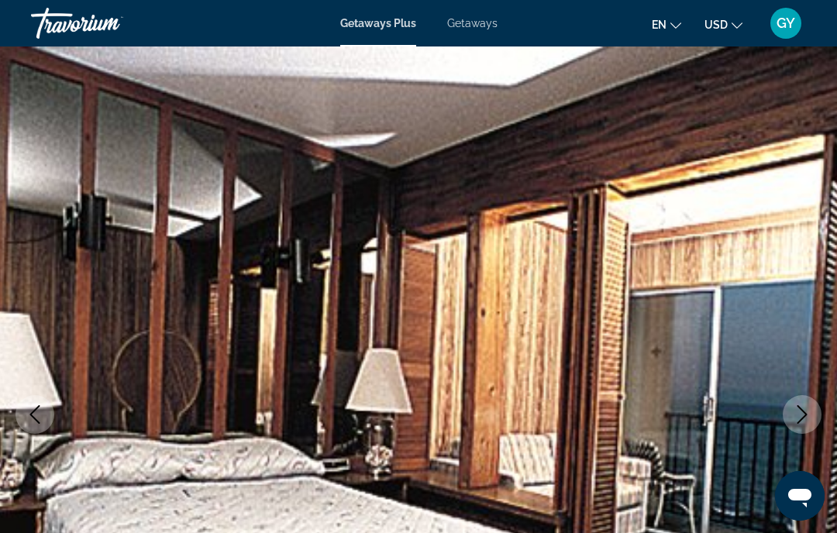
click at [803, 412] on icon "Next image" at bounding box center [803, 414] width 10 height 19
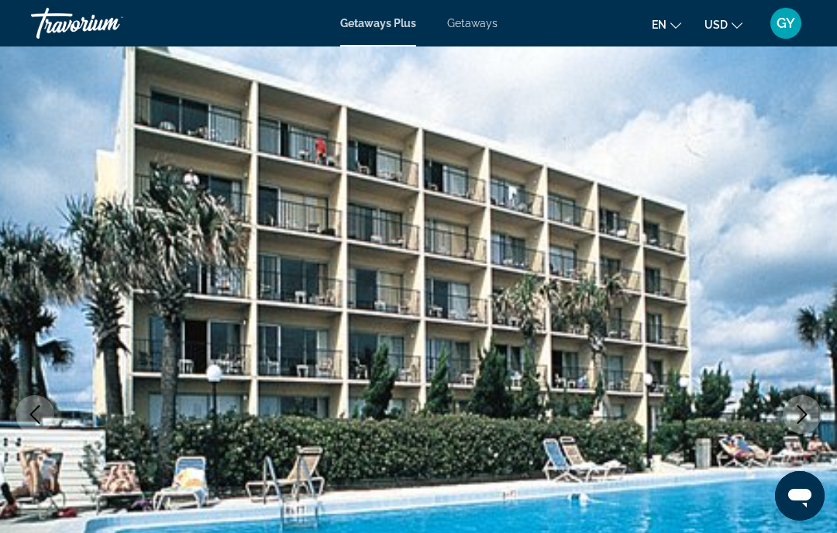
click at [806, 414] on icon "Next image" at bounding box center [803, 414] width 10 height 19
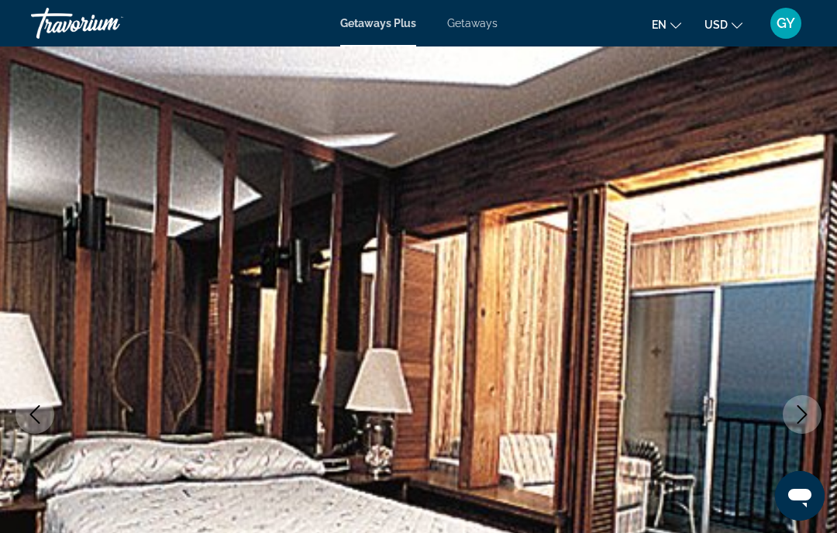
click at [795, 419] on icon "Next image" at bounding box center [802, 414] width 19 height 19
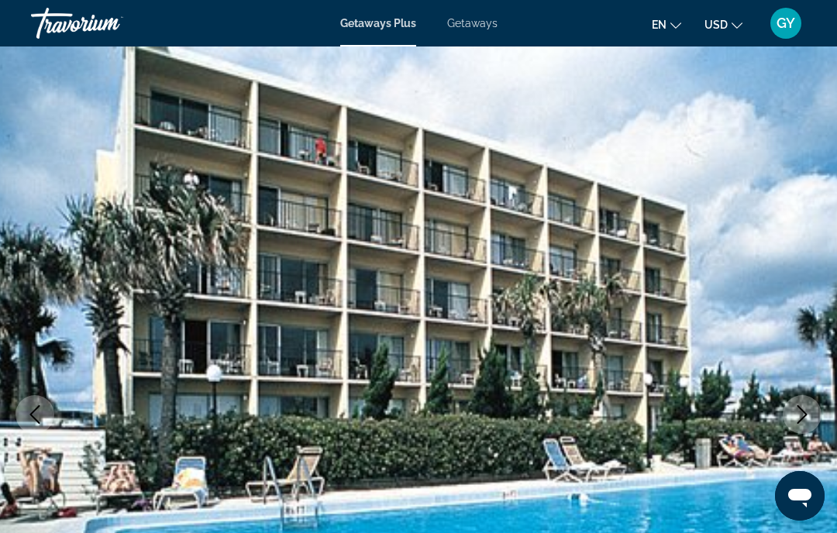
click at [807, 416] on icon "Next image" at bounding box center [802, 414] width 19 height 19
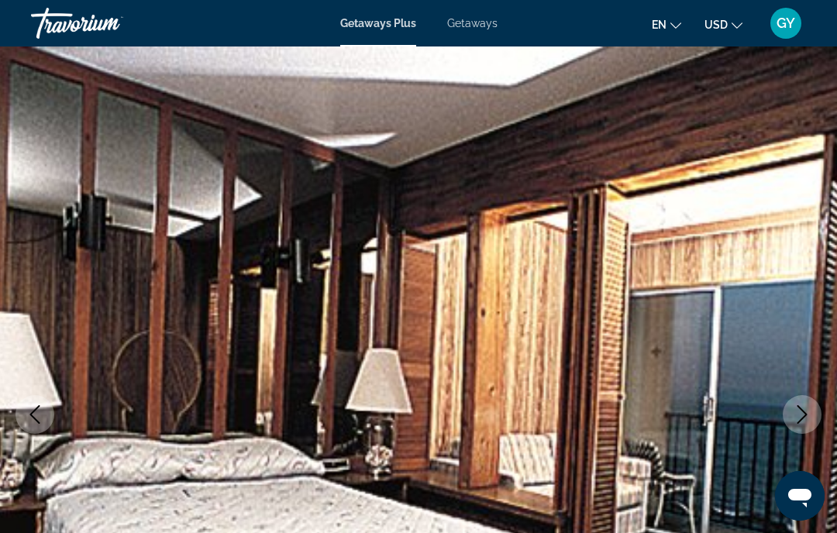
click at [799, 423] on icon "Next image" at bounding box center [802, 414] width 19 height 19
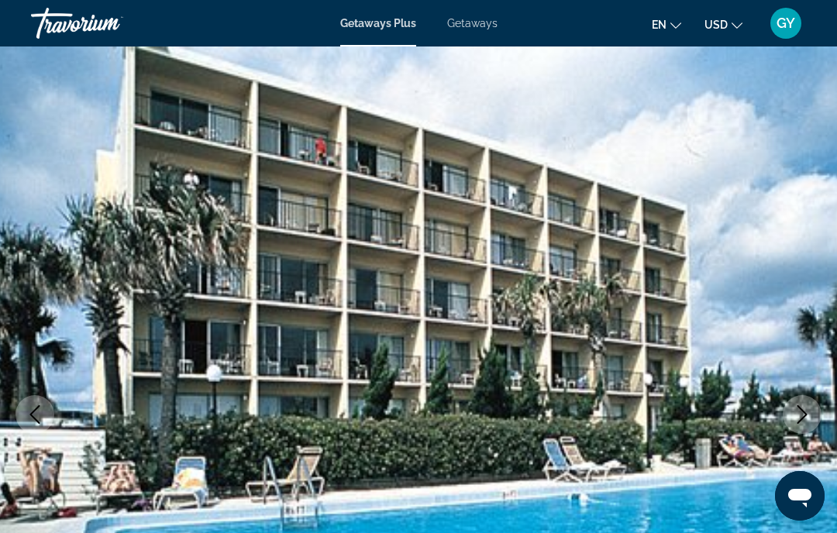
click at [803, 419] on icon "Next image" at bounding box center [802, 414] width 19 height 19
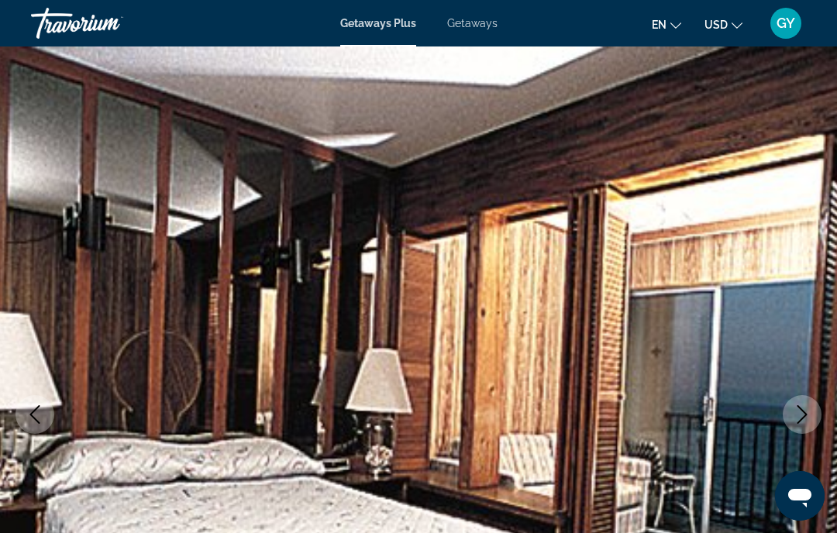
click at [802, 423] on icon "Next image" at bounding box center [802, 414] width 19 height 19
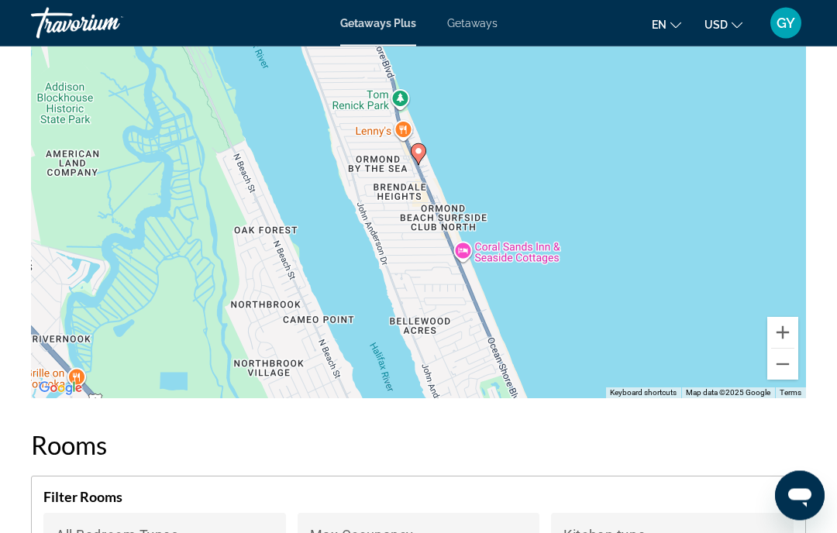
scroll to position [2132, 0]
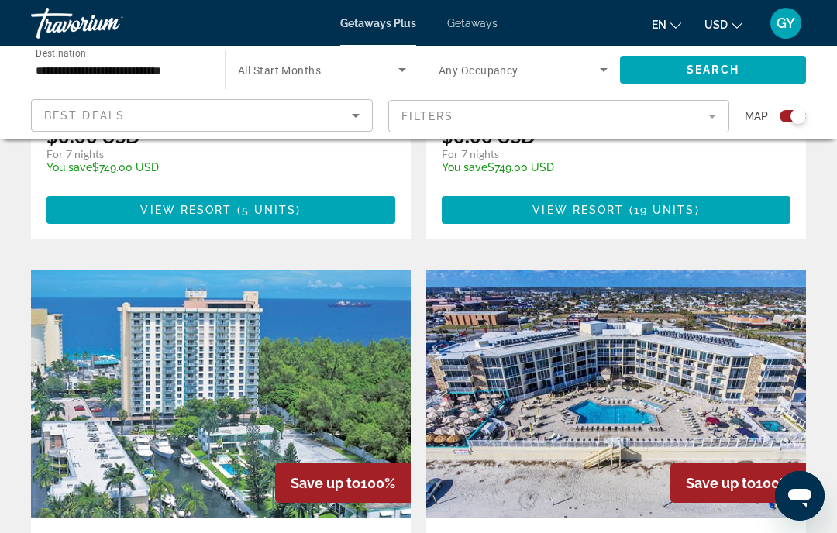
scroll to position [2108, 0]
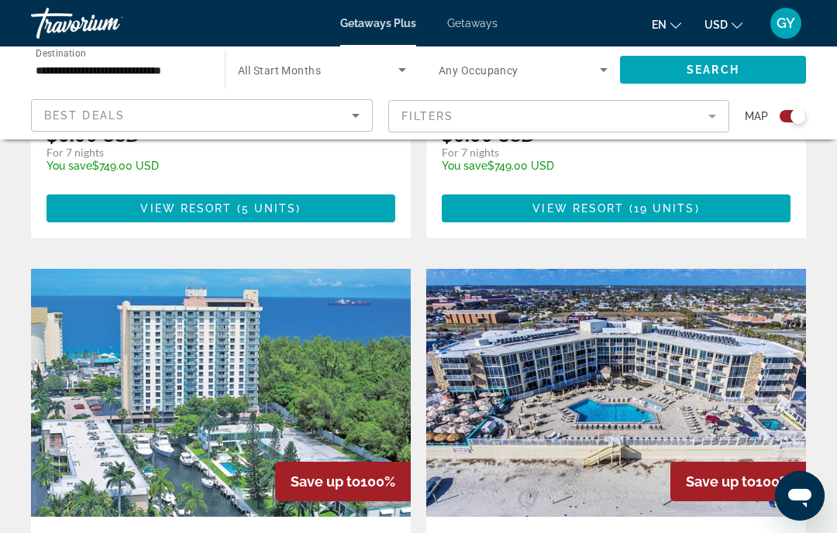
click at [621, 281] on img "Main content" at bounding box center [616, 393] width 380 height 248
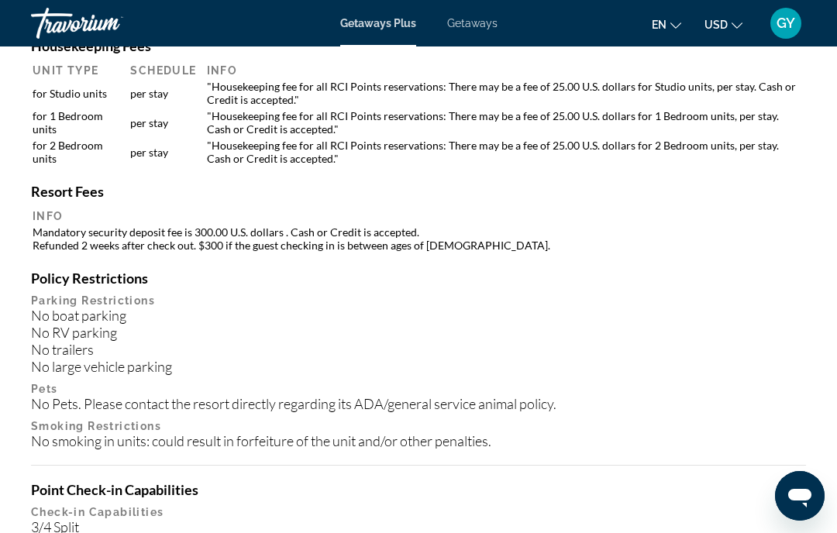
scroll to position [1921, 0]
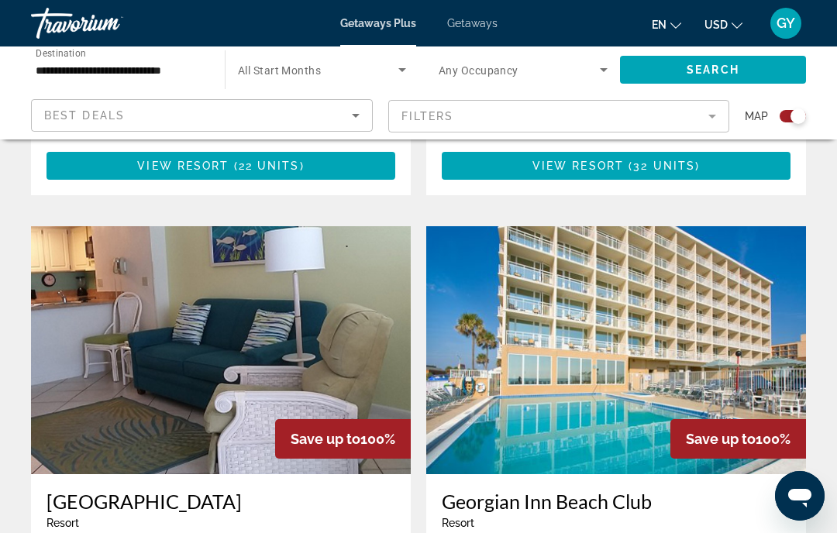
scroll to position [1606, 0]
click at [271, 324] on img "Main content" at bounding box center [221, 351] width 380 height 248
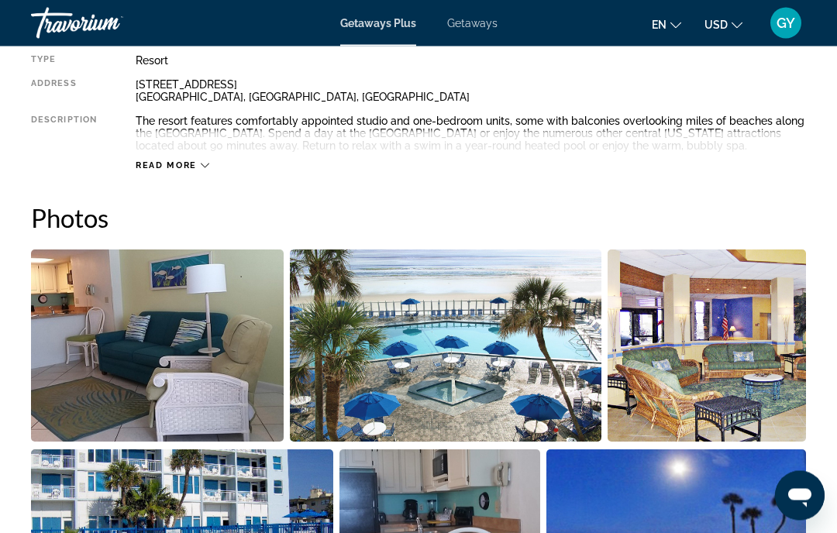
scroll to position [853, 0]
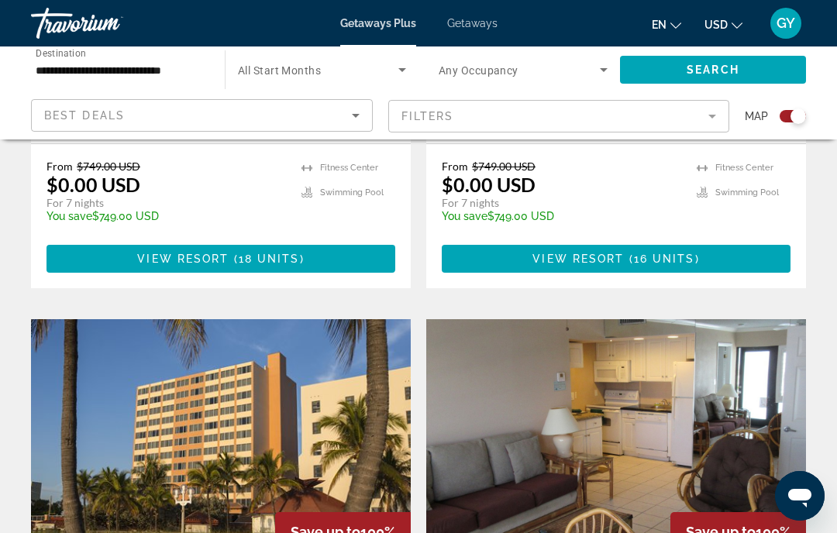
scroll to position [2606, 0]
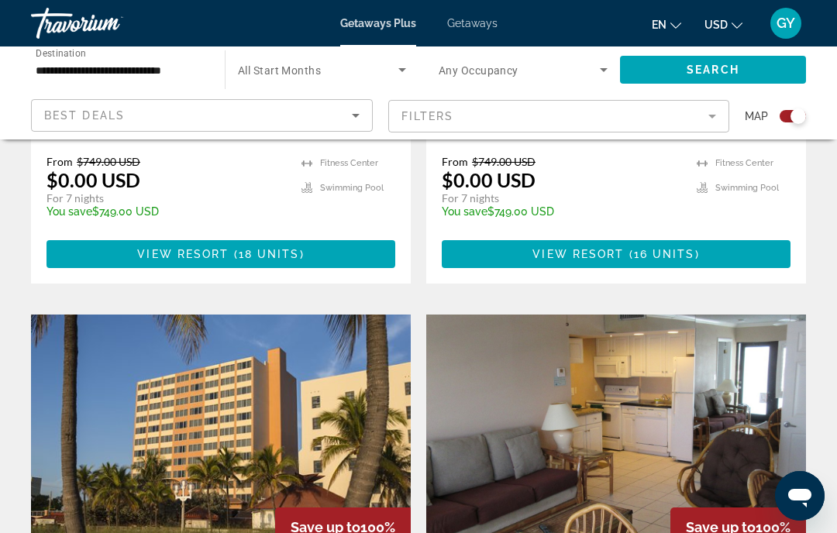
click at [699, 371] on img "Main content" at bounding box center [616, 439] width 380 height 248
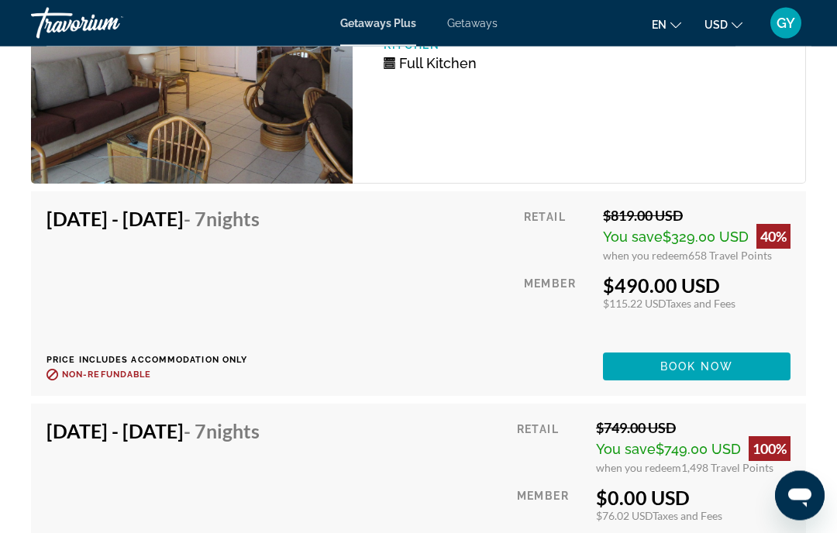
scroll to position [2891, 0]
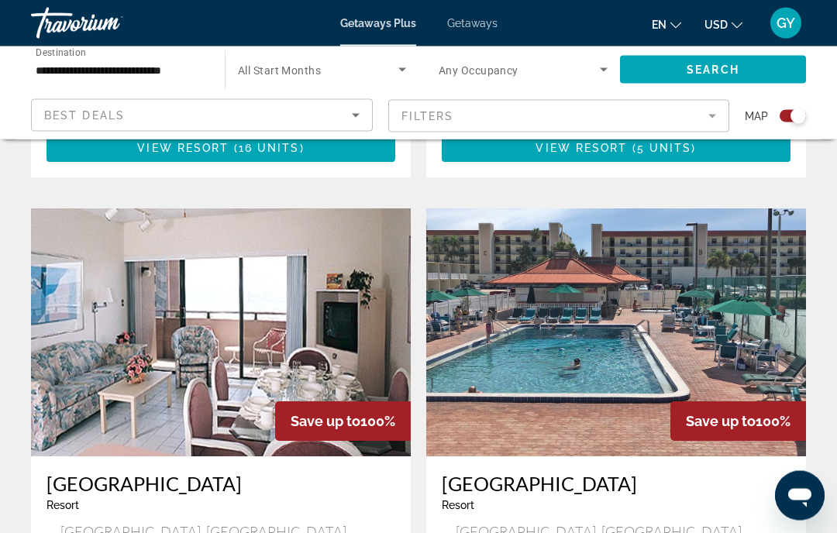
scroll to position [3259, 0]
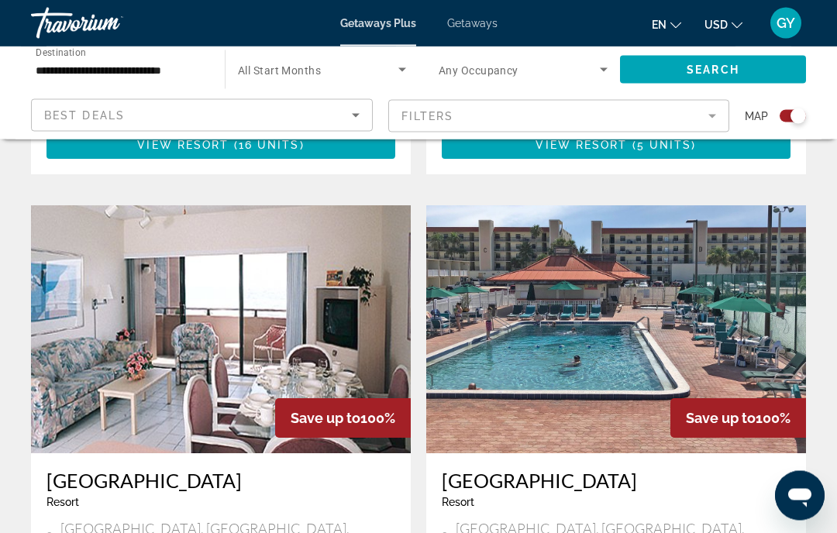
click at [659, 244] on img "Main content" at bounding box center [616, 330] width 380 height 248
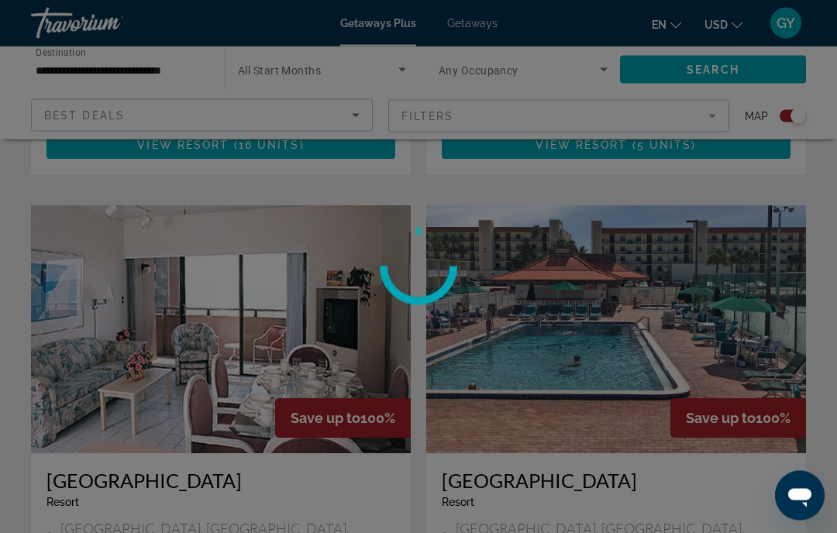
scroll to position [3260, 0]
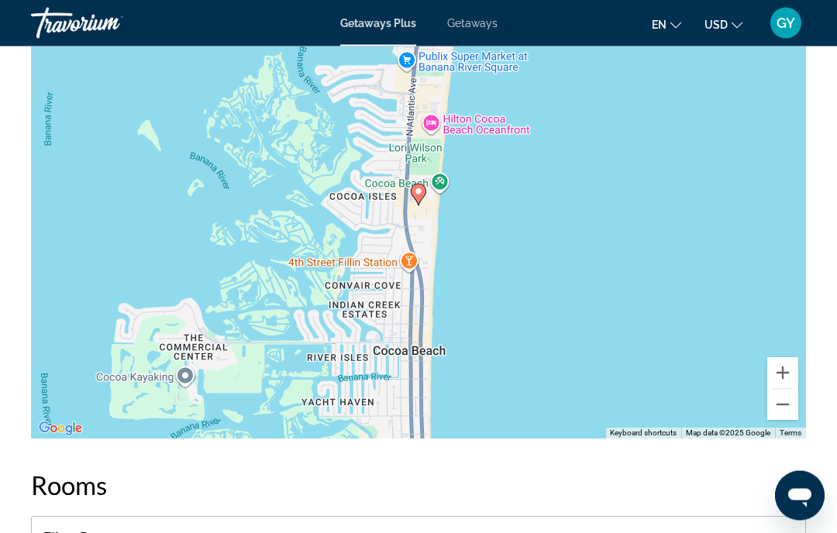
scroll to position [2352, 0]
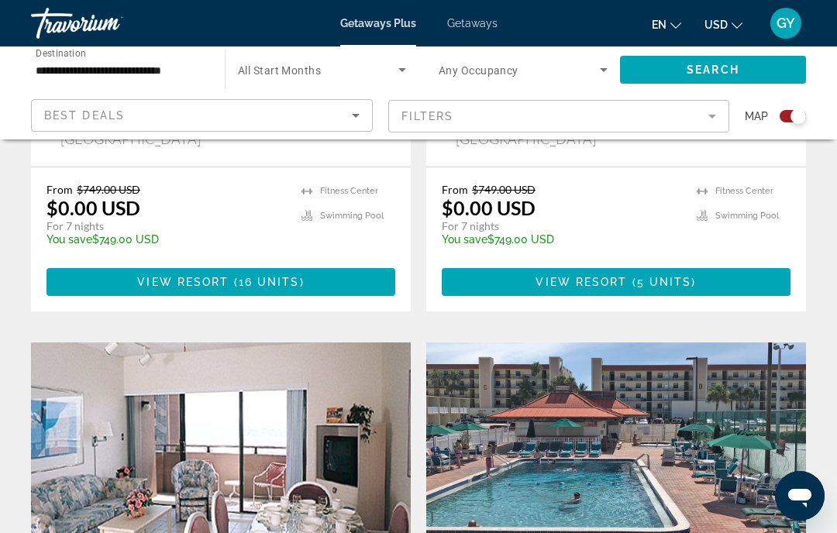
scroll to position [3127, 0]
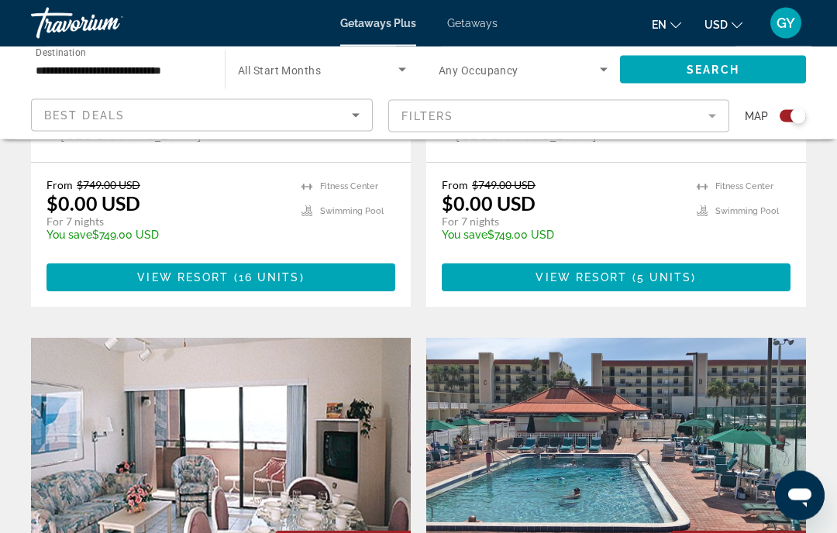
click at [223, 384] on img "Main content" at bounding box center [221, 463] width 380 height 248
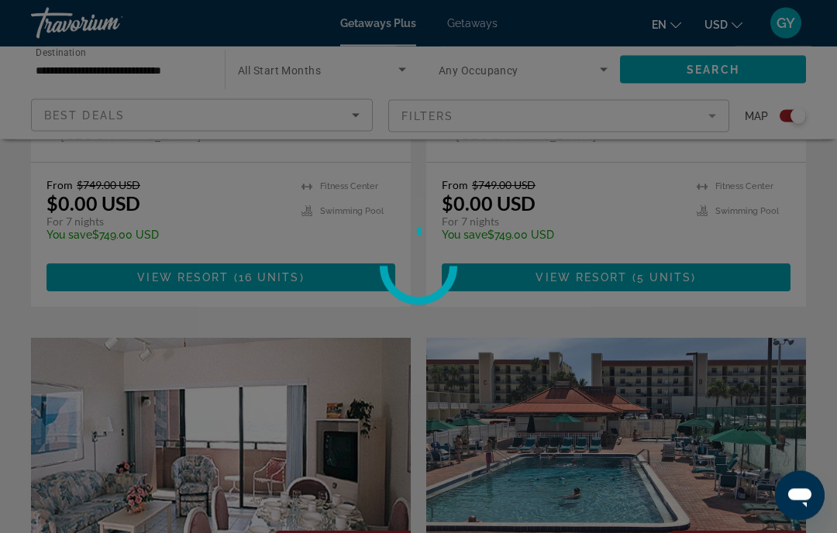
scroll to position [3127, 0]
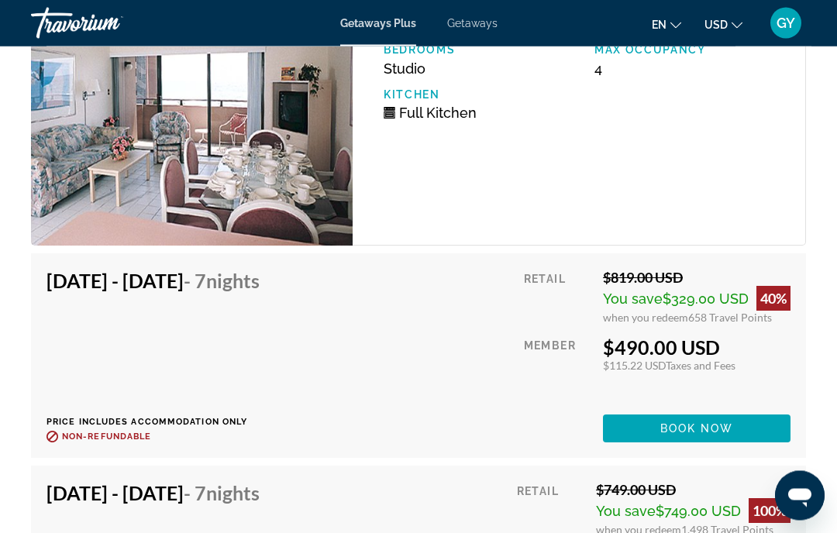
scroll to position [2768, 0]
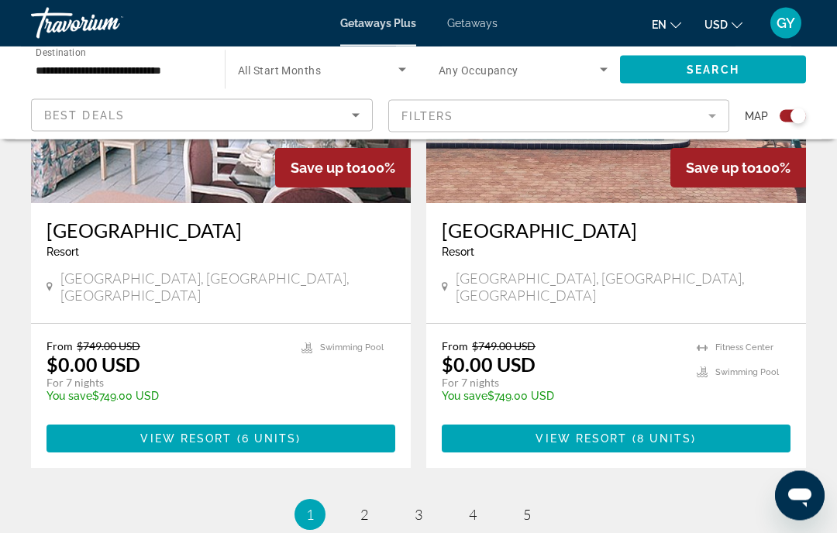
scroll to position [3524, 0]
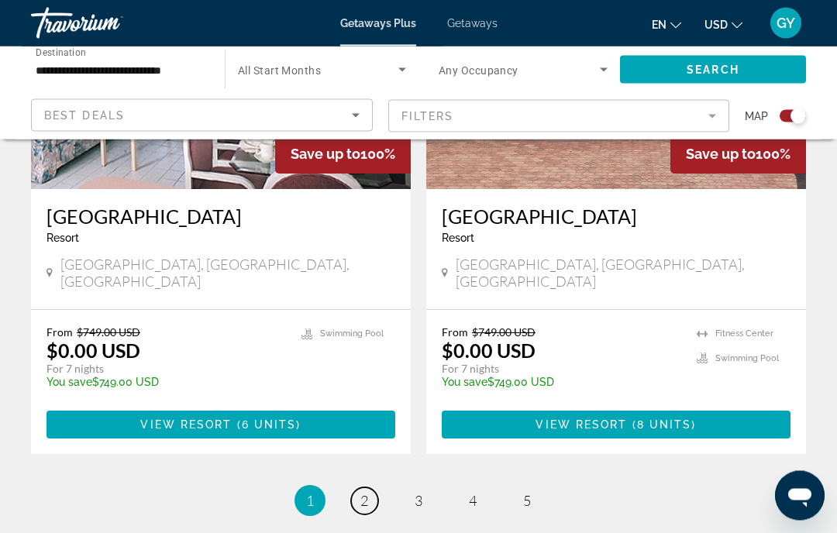
click at [372, 488] on link "page 2" at bounding box center [364, 501] width 27 height 27
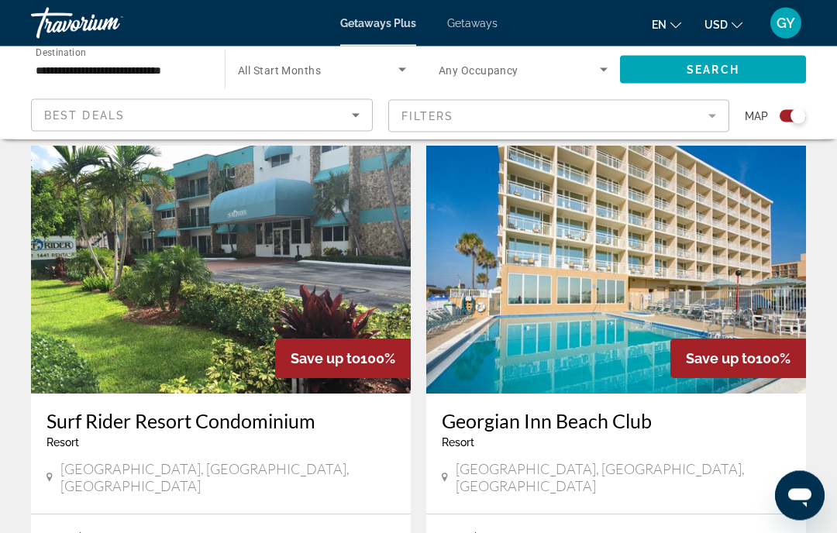
scroll to position [530, 0]
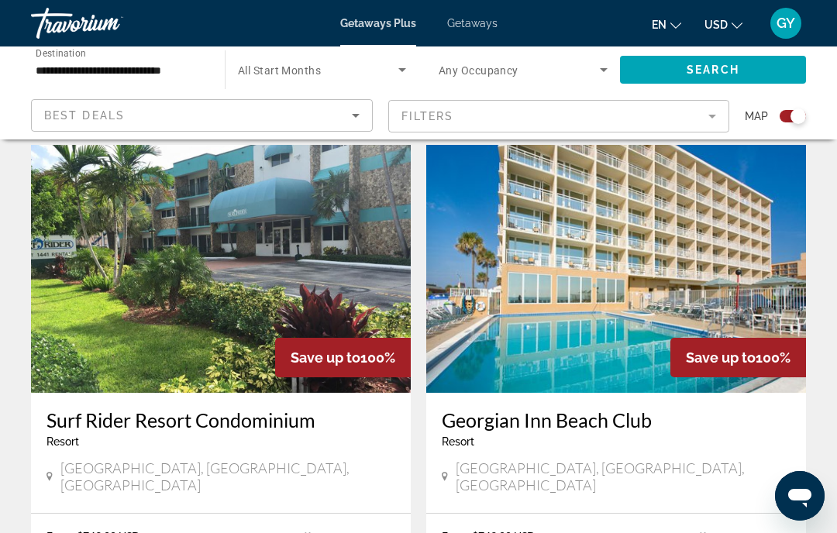
click at [274, 326] on img "Main content" at bounding box center [221, 269] width 380 height 248
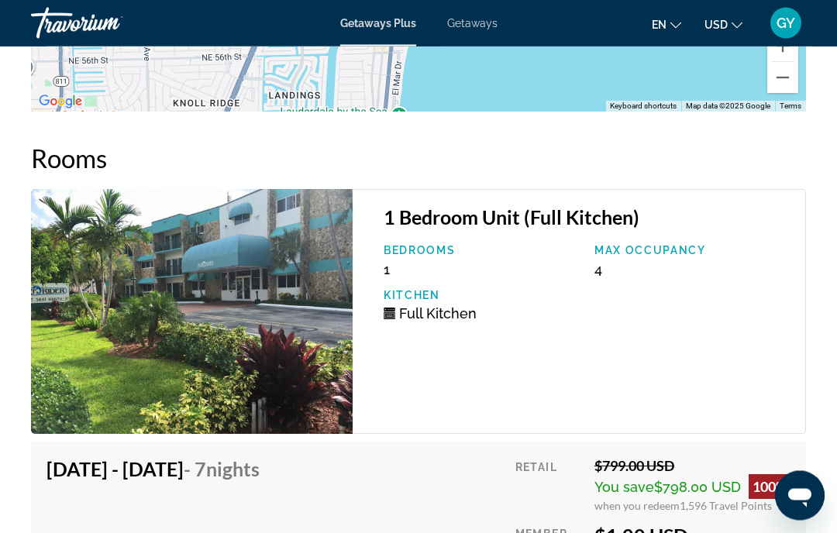
scroll to position [2671, 0]
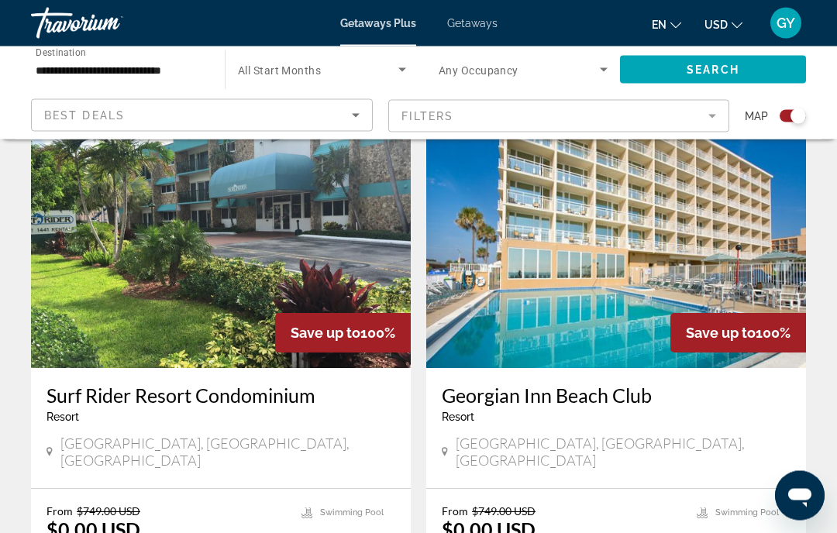
scroll to position [554, 0]
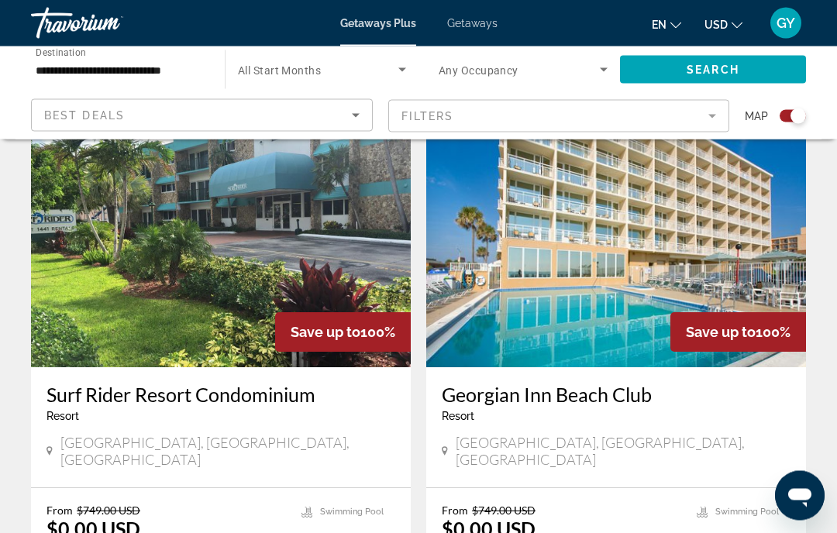
click at [592, 350] on img "Main content" at bounding box center [616, 244] width 380 height 248
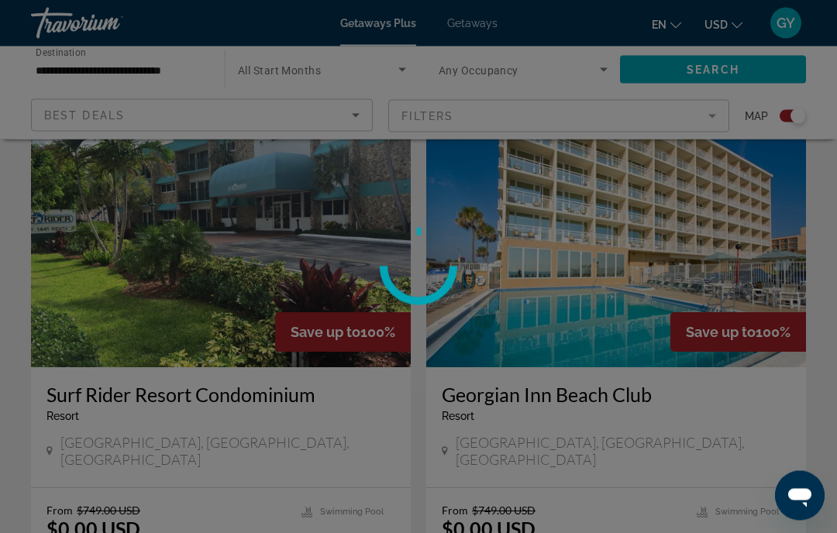
scroll to position [555, 0]
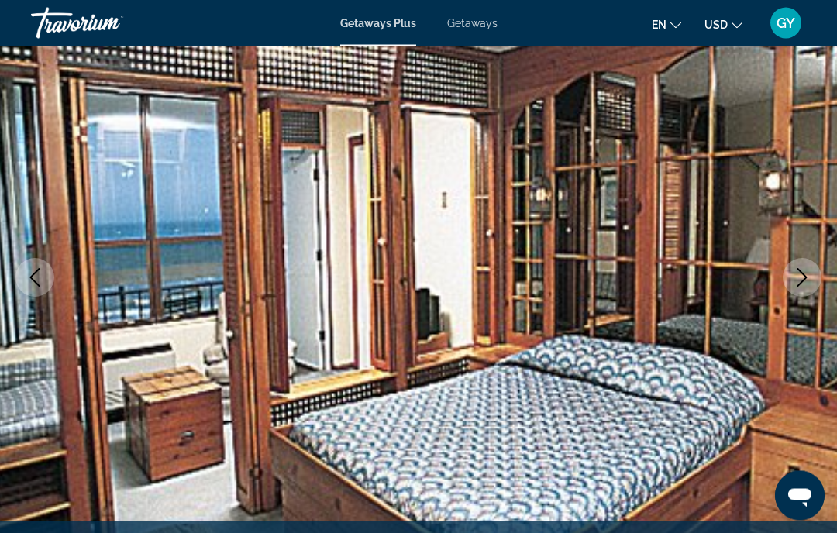
scroll to position [133, 0]
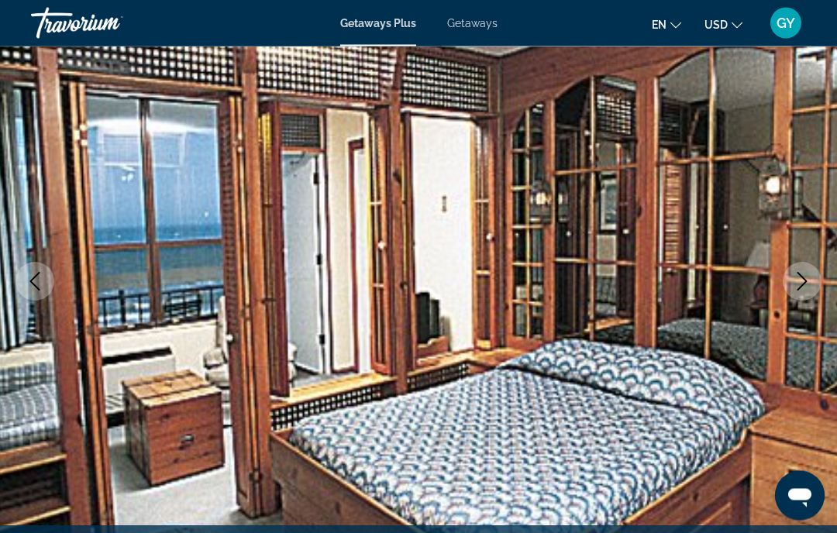
click at [808, 284] on icon "Next image" at bounding box center [802, 282] width 19 height 19
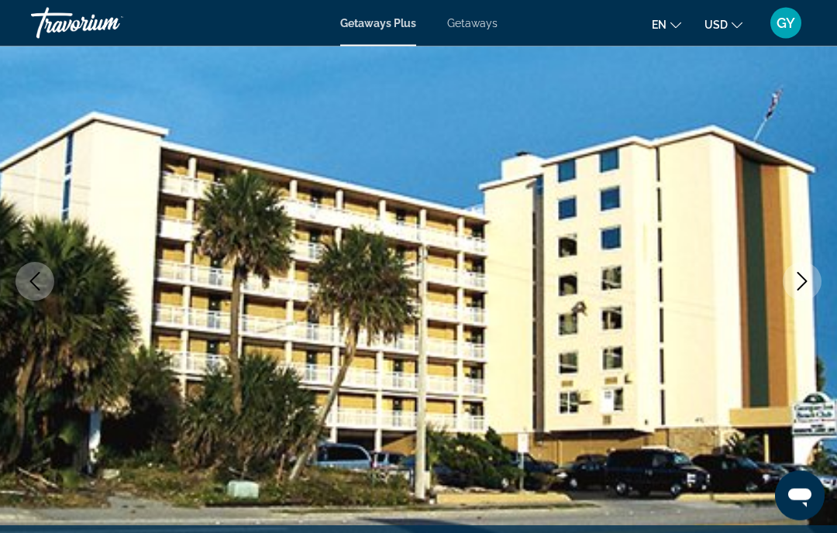
click at [799, 281] on icon "Next image" at bounding box center [802, 282] width 19 height 19
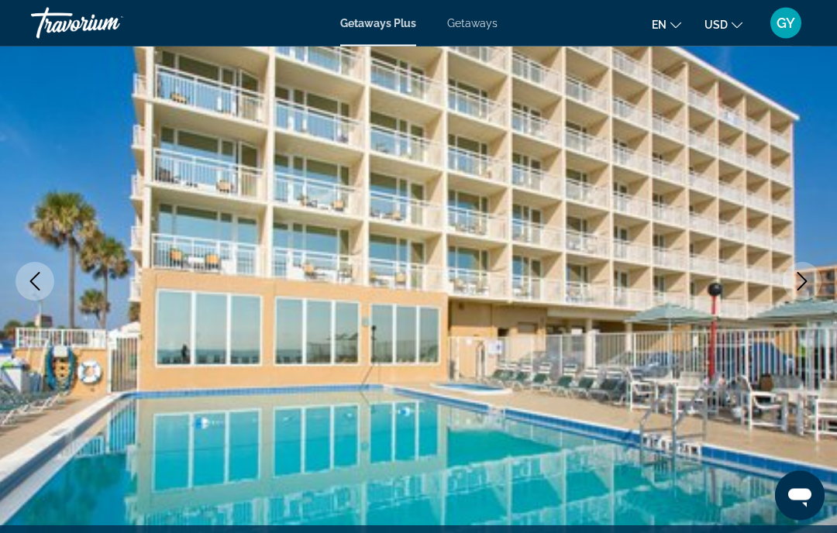
click at [797, 288] on icon "Next image" at bounding box center [802, 282] width 19 height 19
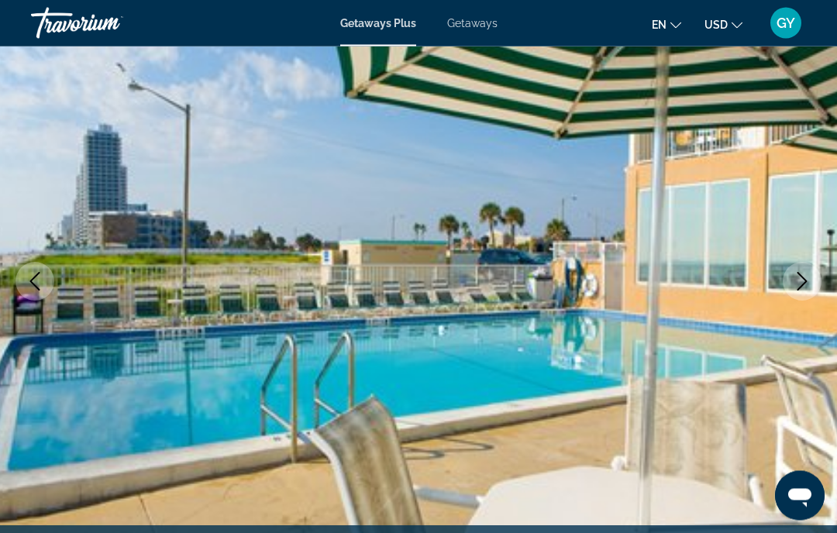
click at [797, 288] on icon "Next image" at bounding box center [802, 282] width 19 height 19
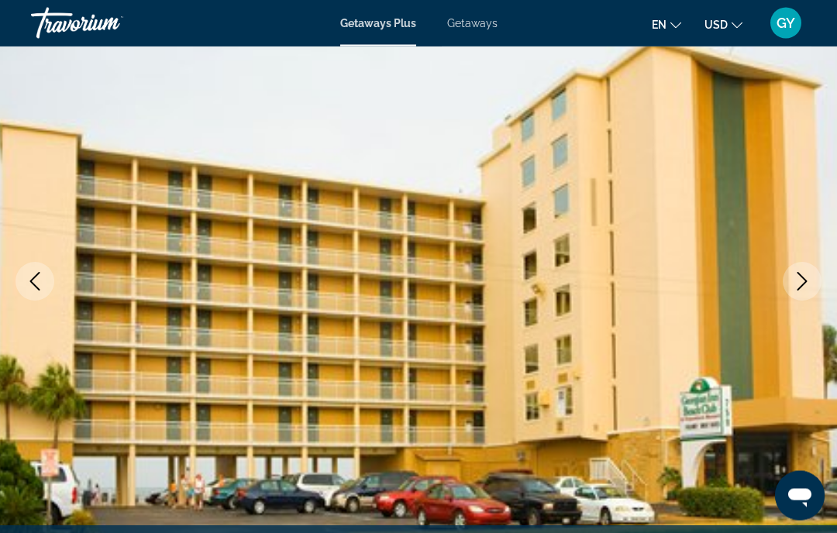
click at [800, 288] on icon "Next image" at bounding box center [803, 282] width 10 height 19
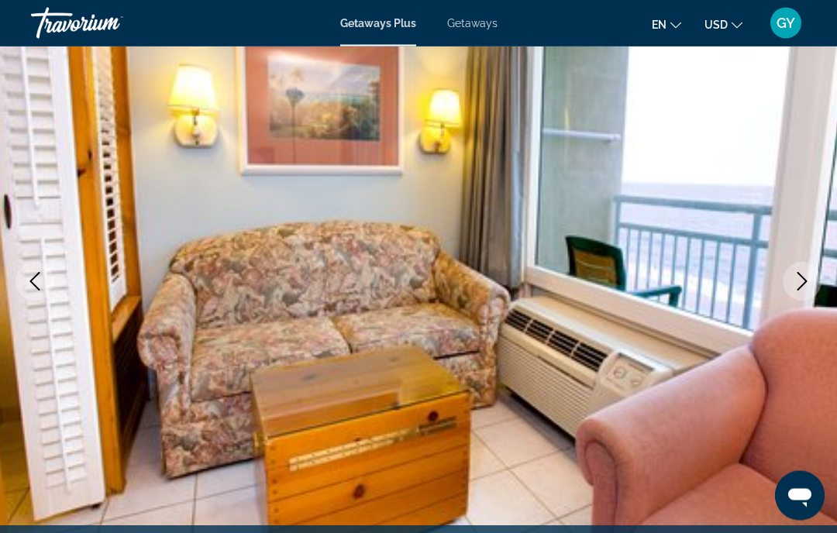
click at [795, 292] on button "Next image" at bounding box center [802, 282] width 39 height 39
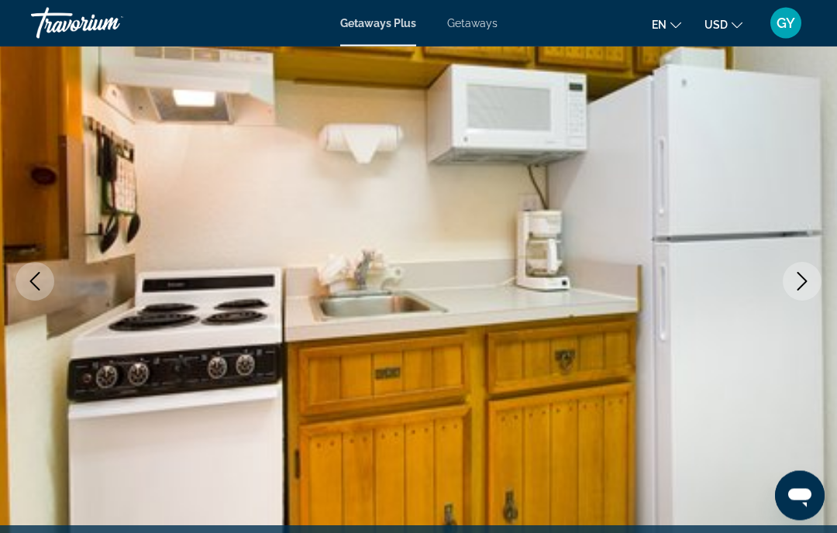
click at [801, 289] on icon "Next image" at bounding box center [802, 282] width 19 height 19
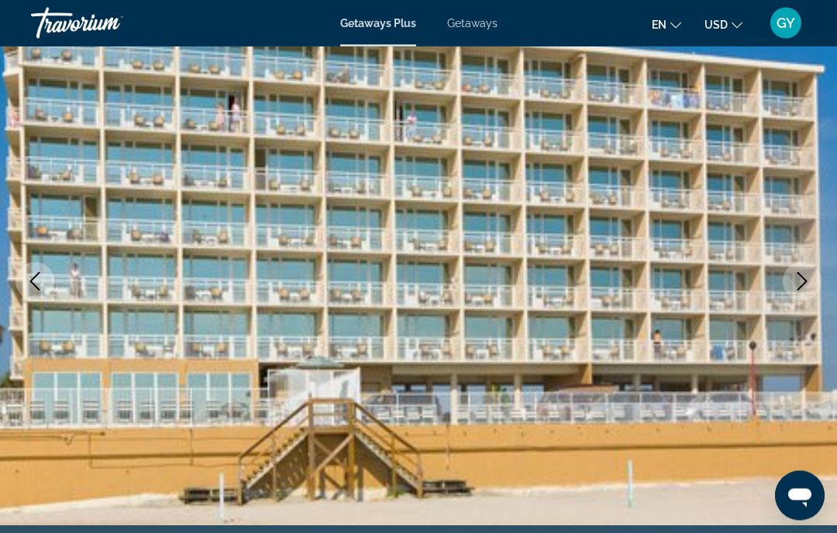
click at [799, 291] on button "Next image" at bounding box center [802, 282] width 39 height 39
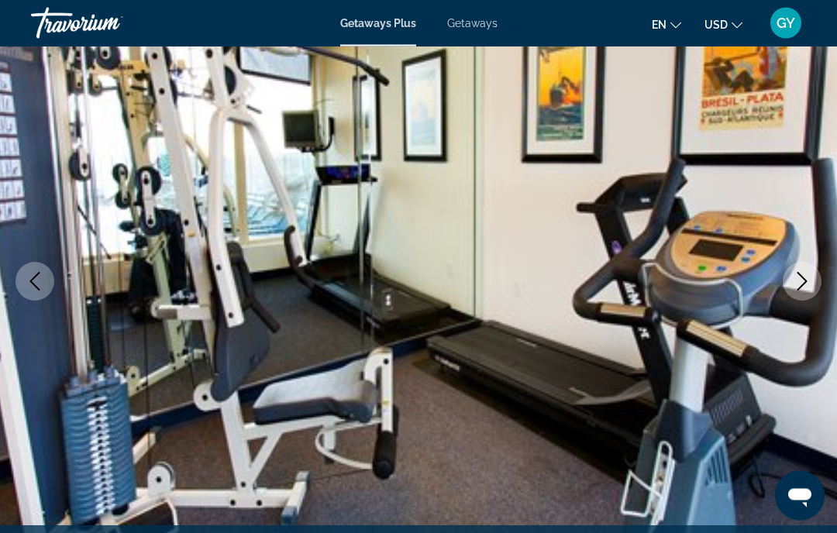
click at [794, 290] on icon "Next image" at bounding box center [802, 282] width 19 height 19
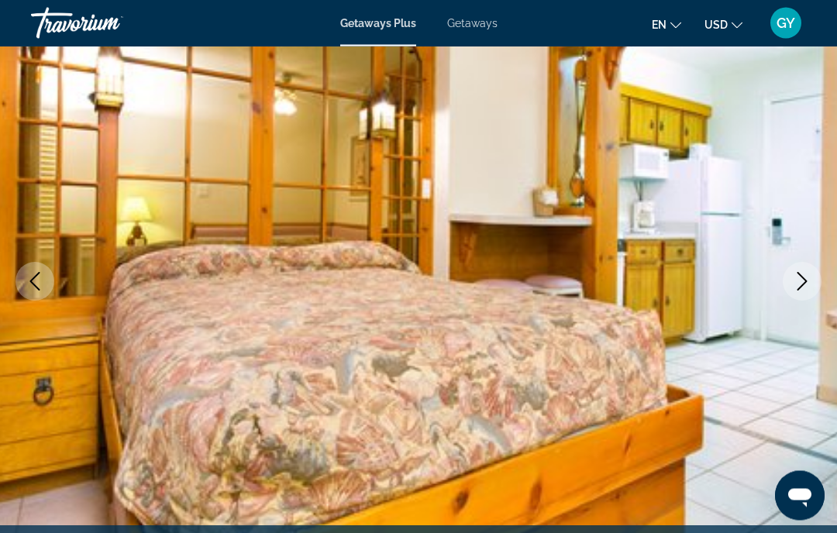
click at [799, 293] on button "Next image" at bounding box center [802, 282] width 39 height 39
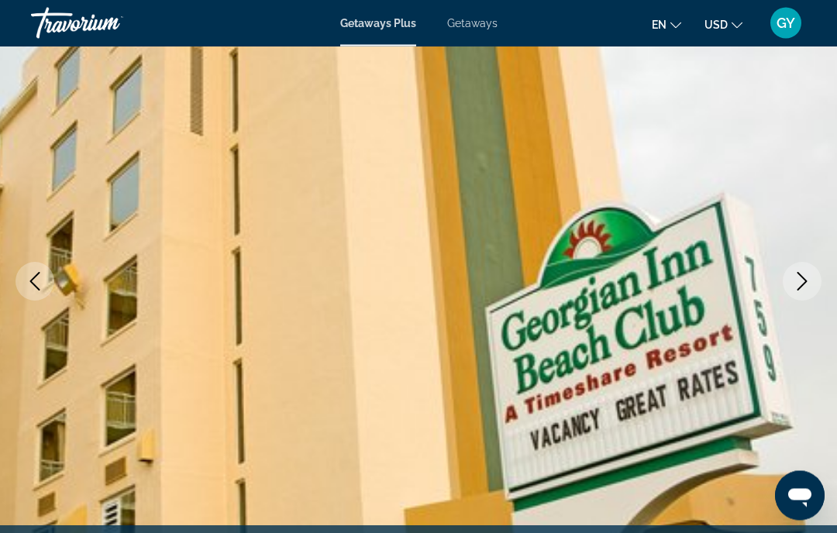
click at [793, 292] on button "Next image" at bounding box center [802, 282] width 39 height 39
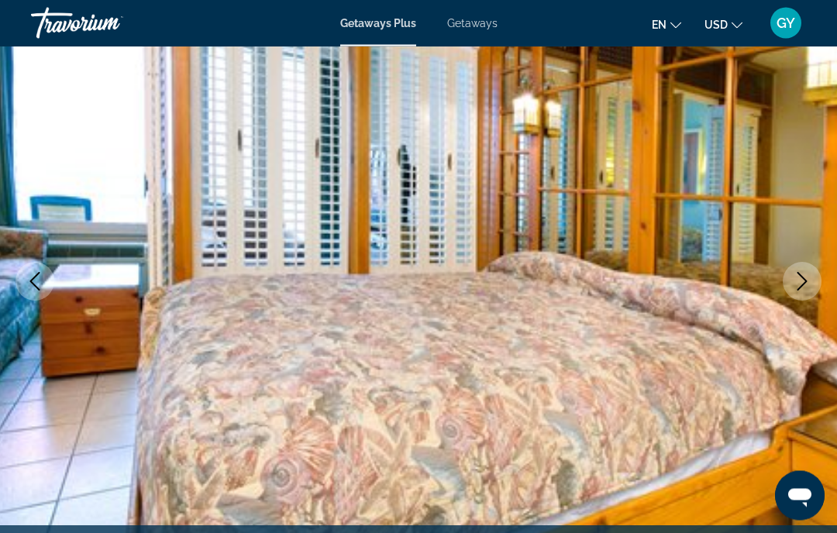
click at [803, 294] on button "Next image" at bounding box center [802, 282] width 39 height 39
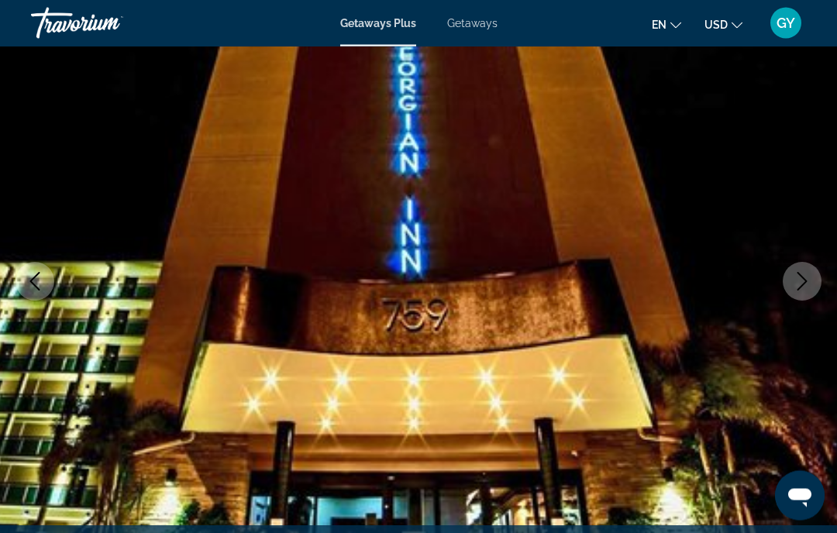
click at [802, 289] on icon "Next image" at bounding box center [802, 282] width 19 height 19
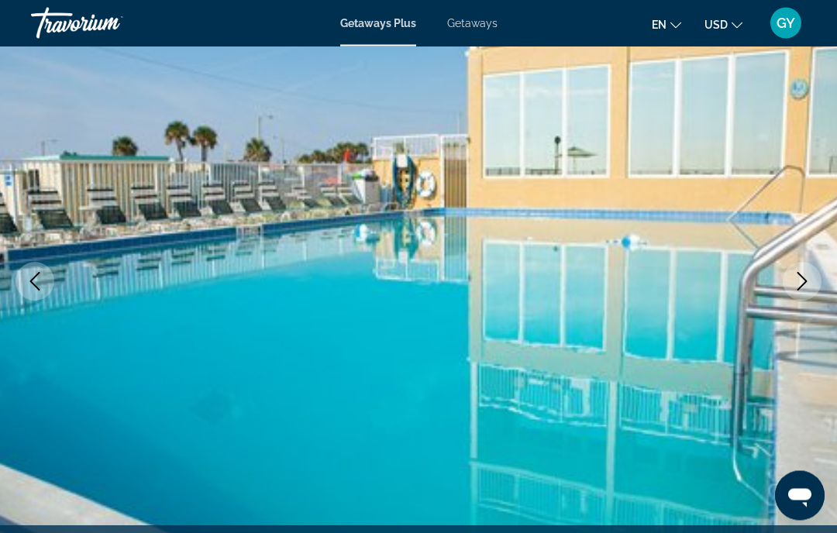
click at [799, 293] on button "Next image" at bounding box center [802, 282] width 39 height 39
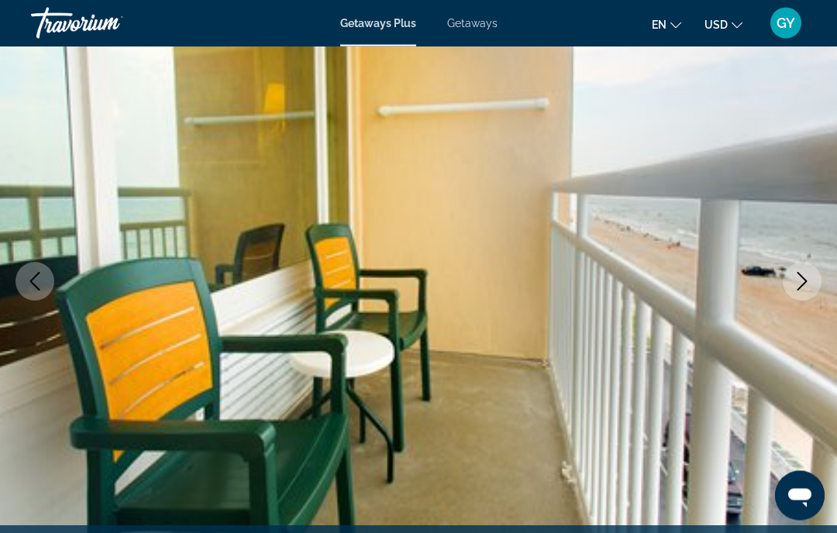
click at [801, 290] on icon "Next image" at bounding box center [802, 282] width 19 height 19
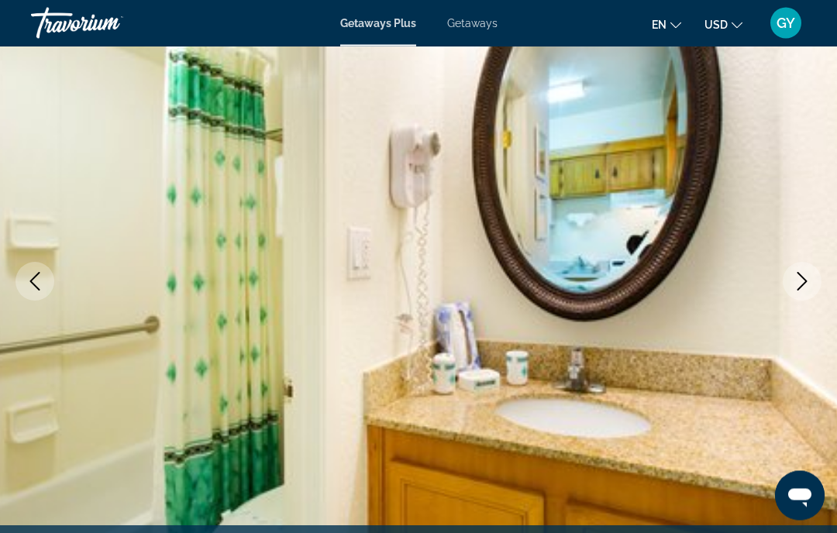
click at [801, 292] on button "Next image" at bounding box center [802, 282] width 39 height 39
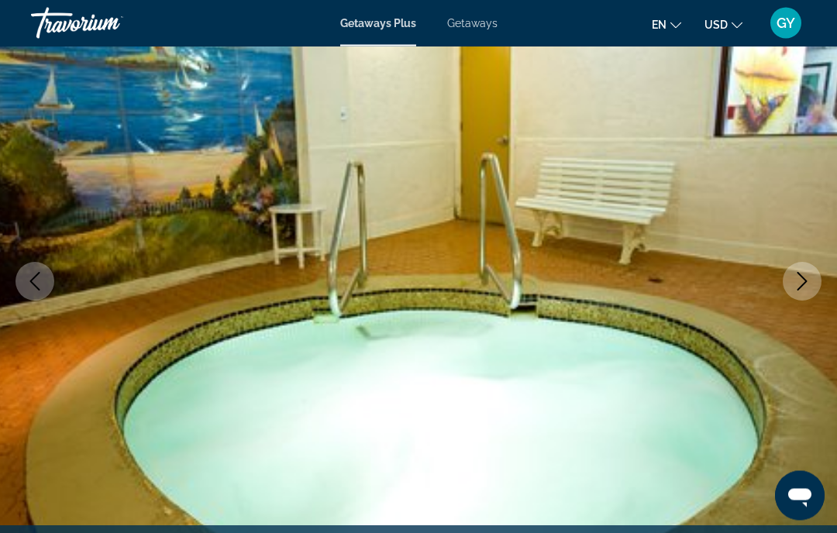
click at [801, 288] on icon "Next image" at bounding box center [802, 282] width 19 height 19
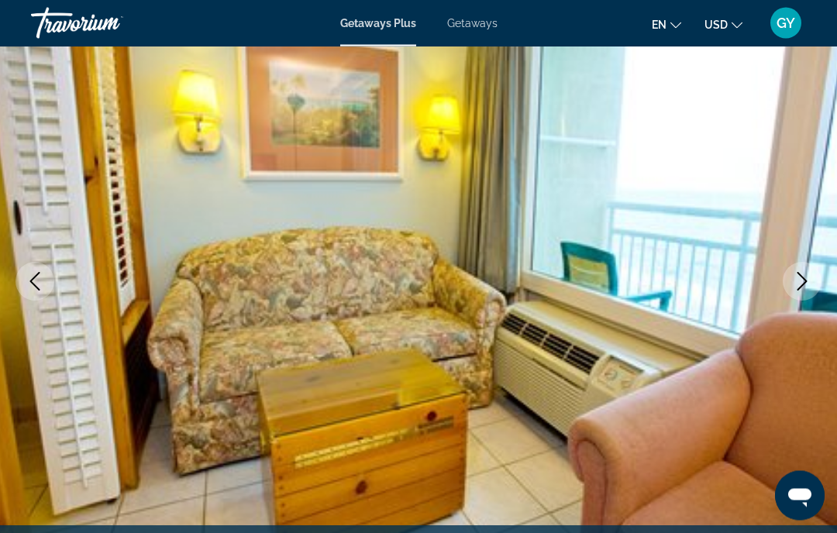
click at [31, 295] on button "Previous image" at bounding box center [35, 282] width 39 height 39
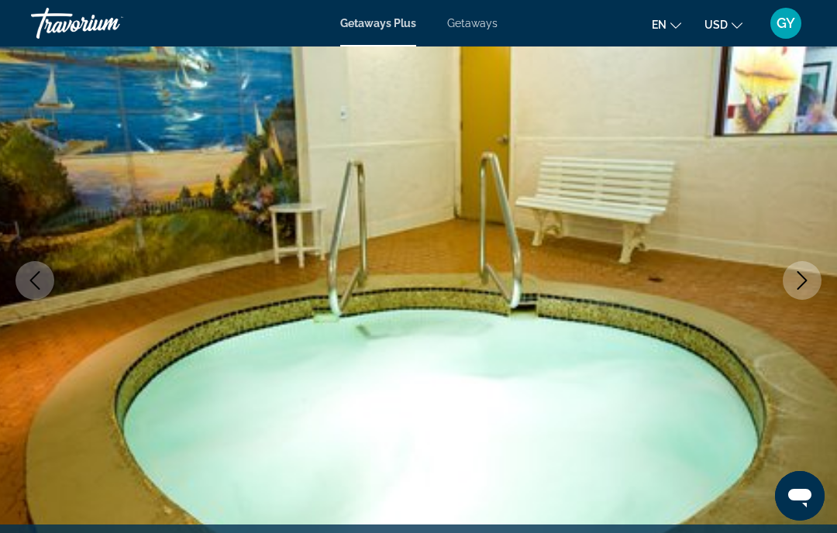
scroll to position [135, 0]
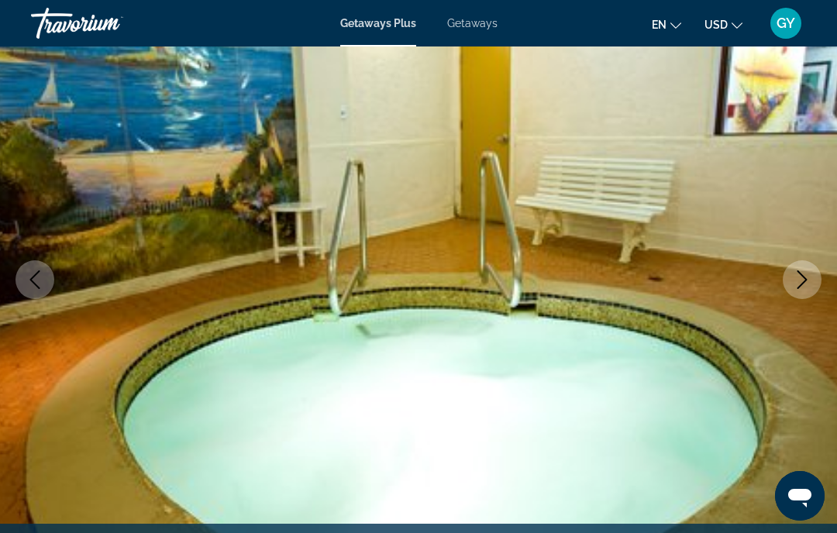
click at [803, 293] on button "Next image" at bounding box center [802, 279] width 39 height 39
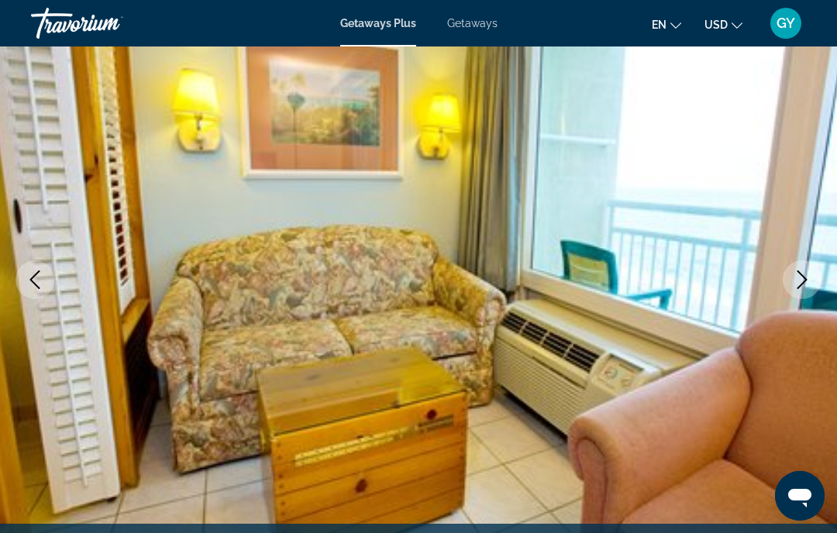
click at [794, 292] on button "Next image" at bounding box center [802, 279] width 39 height 39
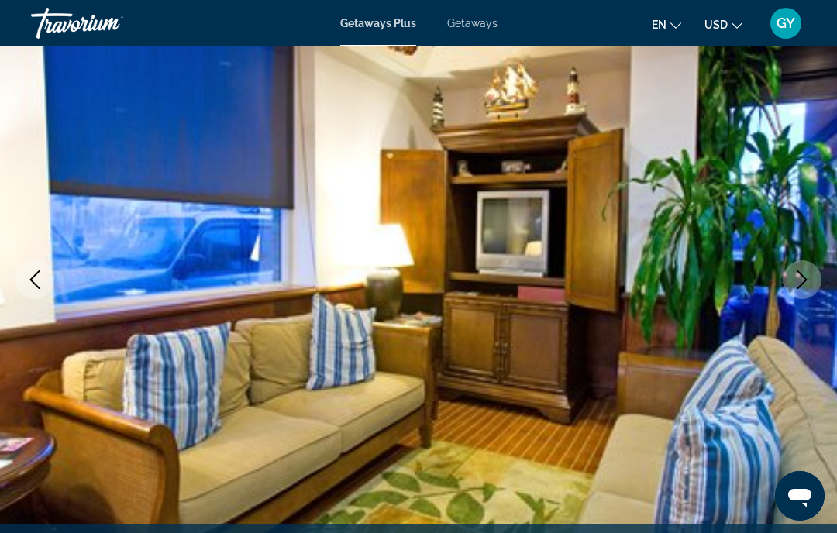
click at [799, 292] on button "Next image" at bounding box center [802, 279] width 39 height 39
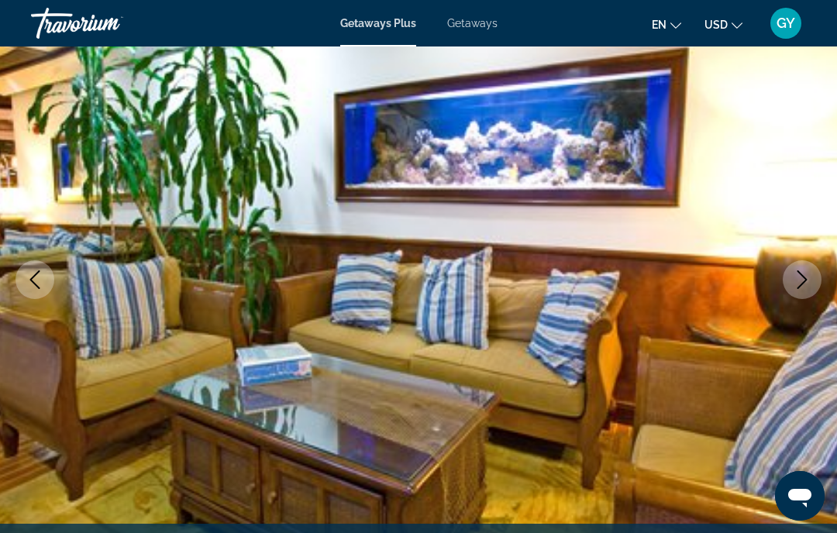
click at [801, 288] on icon "Next image" at bounding box center [802, 280] width 19 height 19
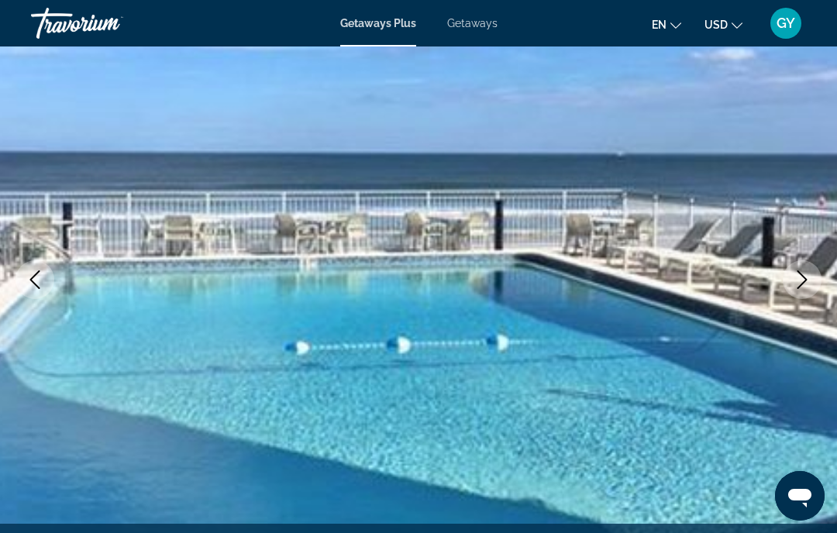
click at [799, 294] on button "Next image" at bounding box center [802, 279] width 39 height 39
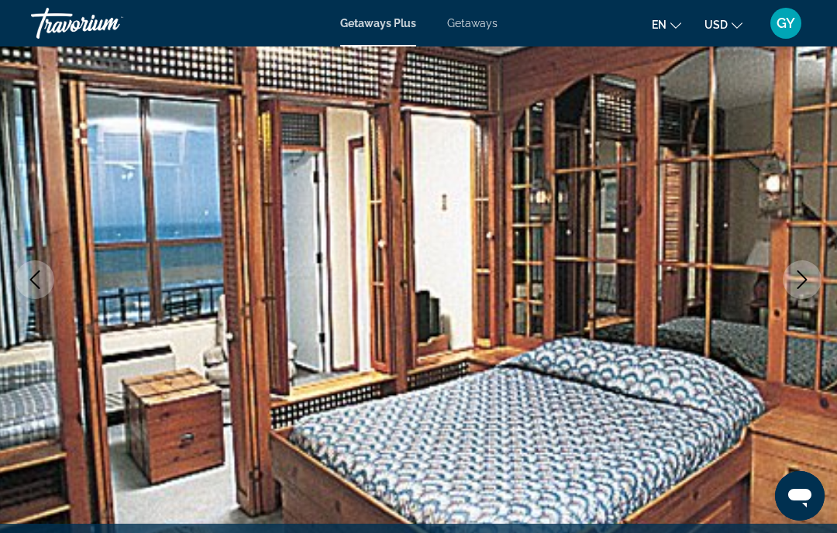
click at [799, 293] on button "Next image" at bounding box center [802, 279] width 39 height 39
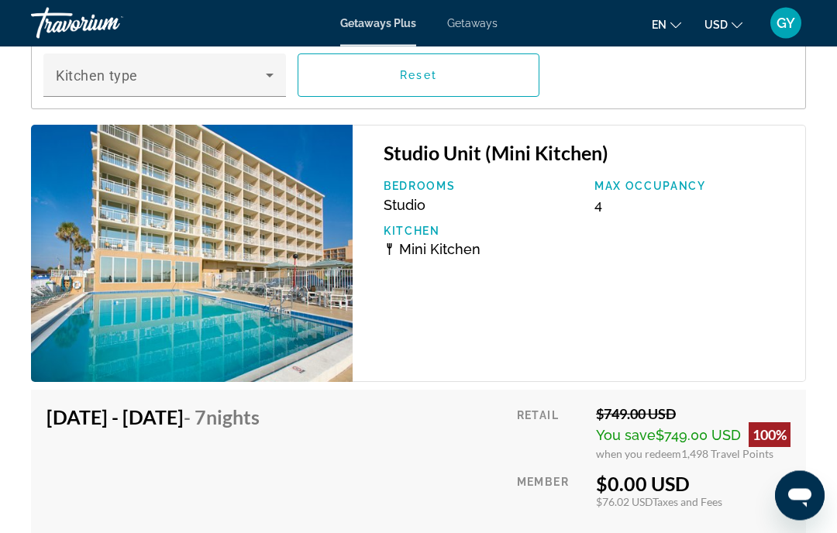
scroll to position [2765, 0]
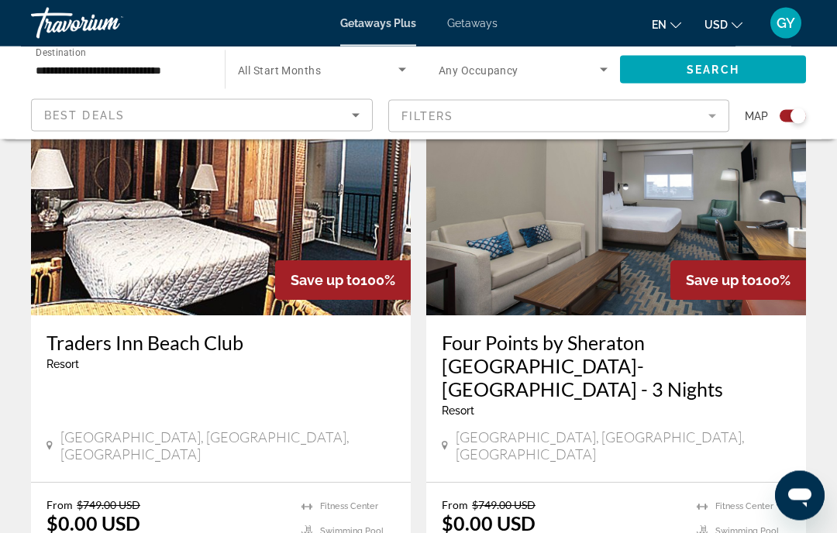
scroll to position [609, 0]
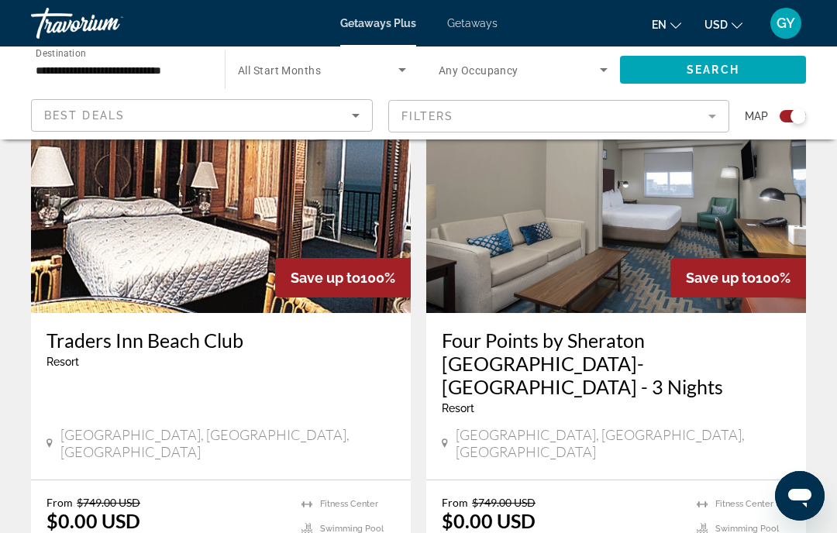
click at [712, 268] on div "Save up to 100%" at bounding box center [739, 278] width 136 height 40
click at [626, 247] on img "Main content" at bounding box center [616, 189] width 380 height 248
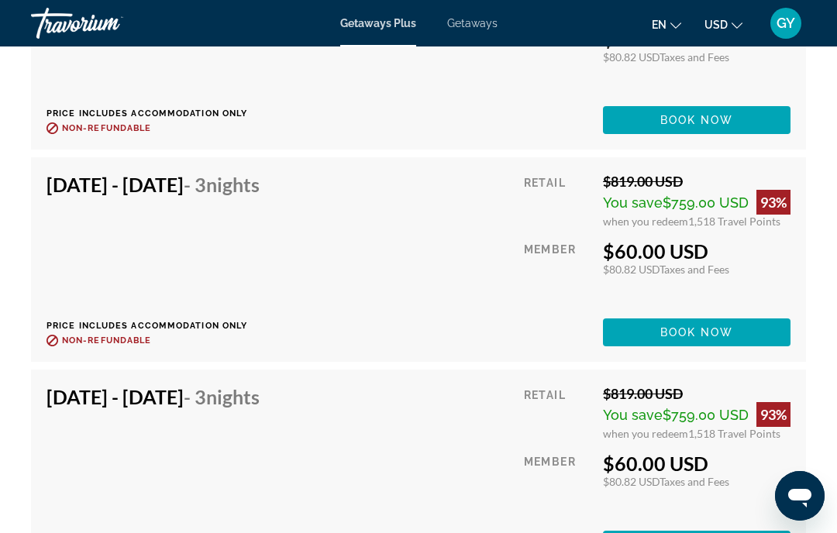
scroll to position [3127, 0]
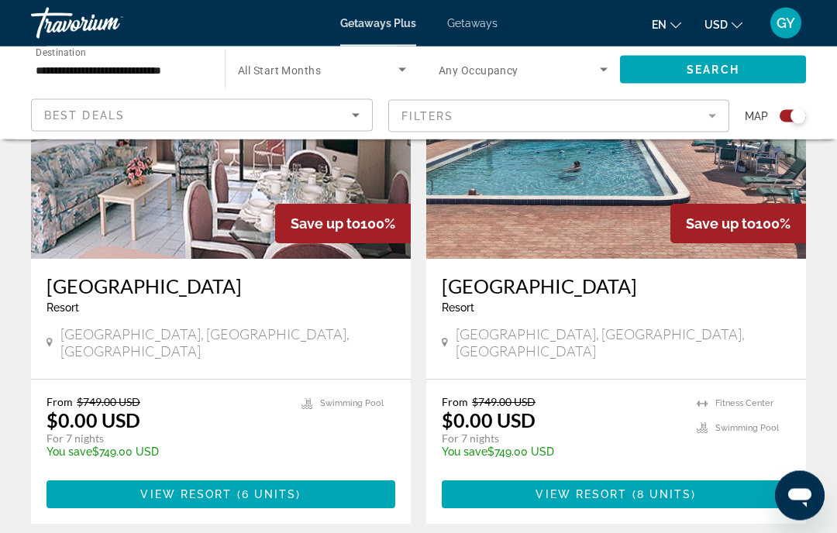
scroll to position [3524, 0]
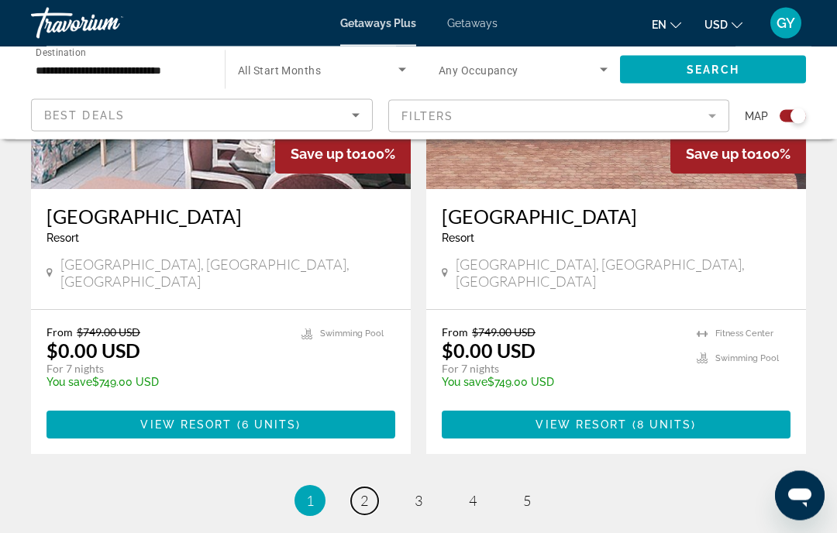
click at [369, 488] on link "page 2" at bounding box center [364, 501] width 27 height 27
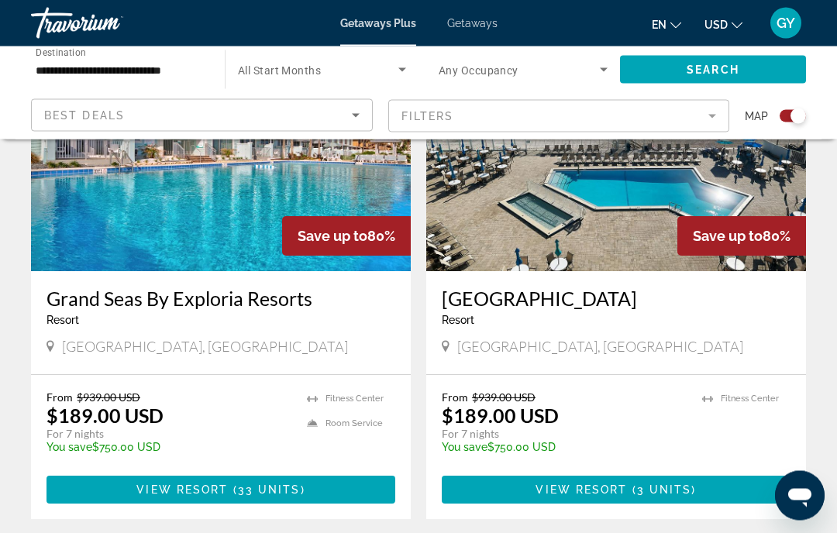
scroll to position [3362, 0]
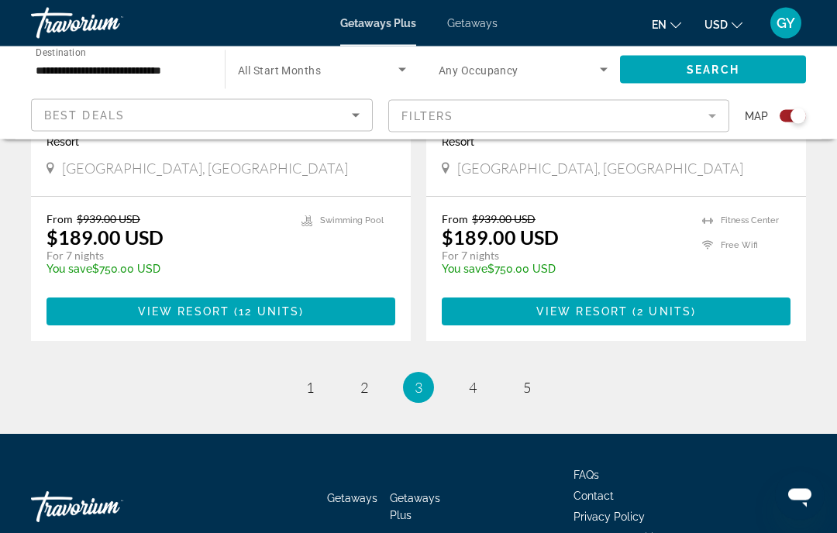
scroll to position [3500, 0]
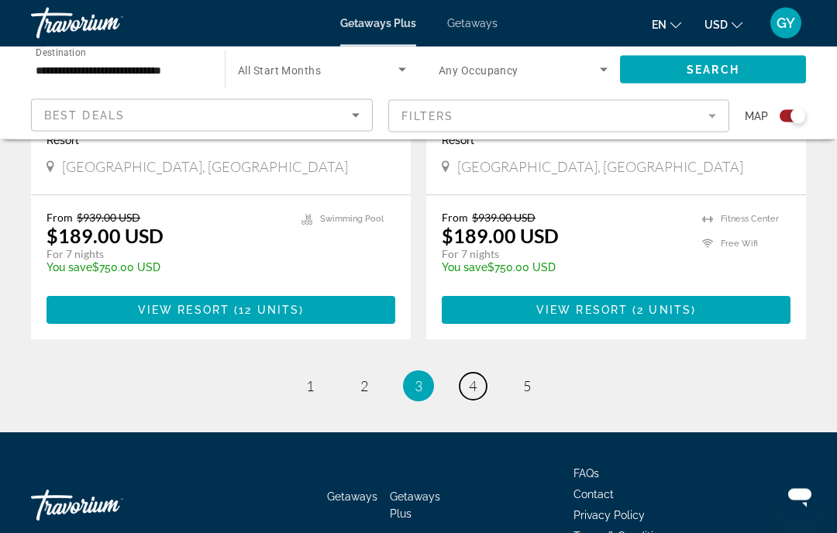
click at [471, 374] on link "page 4" at bounding box center [473, 387] width 27 height 27
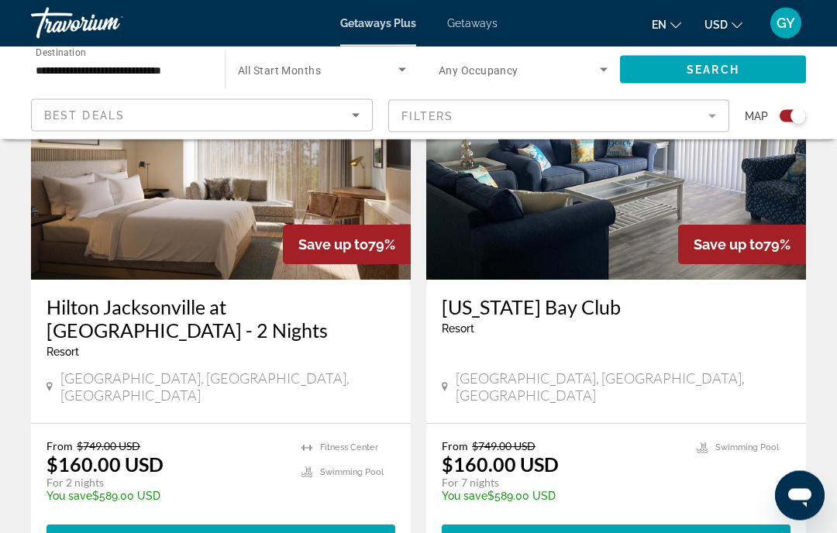
scroll to position [3430, 0]
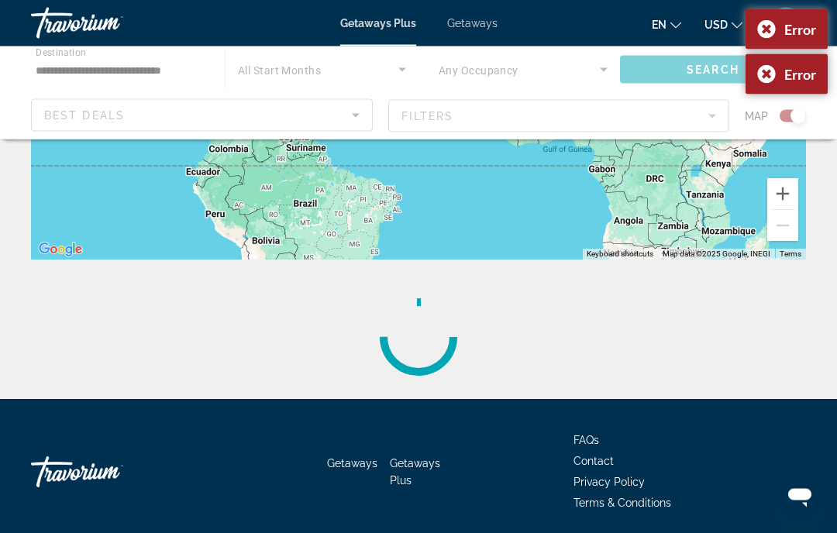
scroll to position [360, 0]
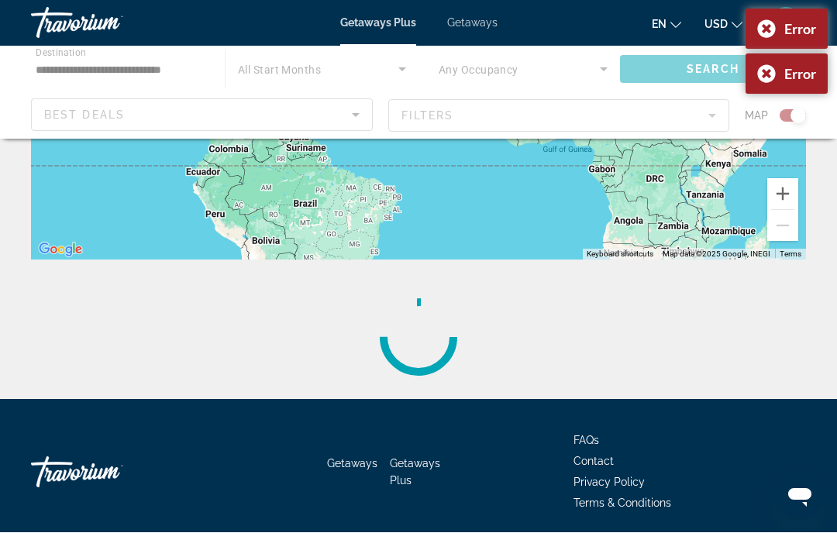
click at [761, 71] on div "Error" at bounding box center [787, 74] width 82 height 40
click at [766, 27] on div "Error" at bounding box center [787, 29] width 82 height 40
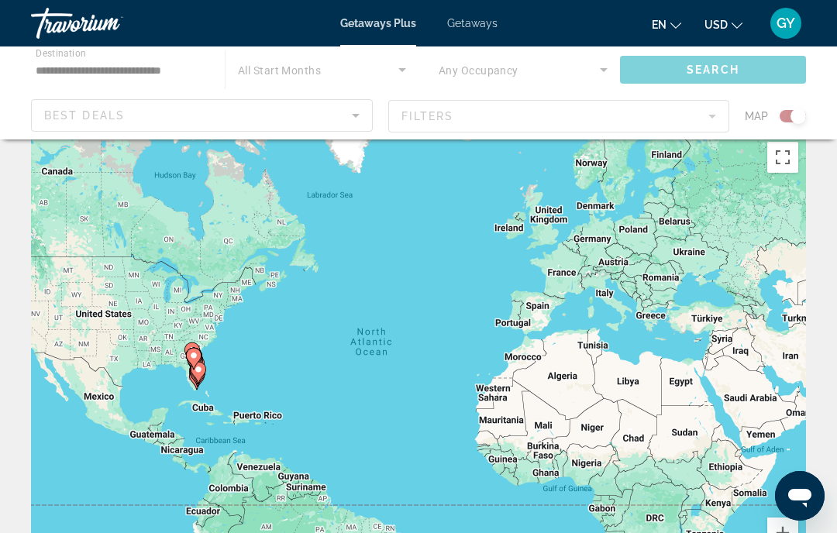
scroll to position [0, 0]
